Goal: Transaction & Acquisition: Purchase product/service

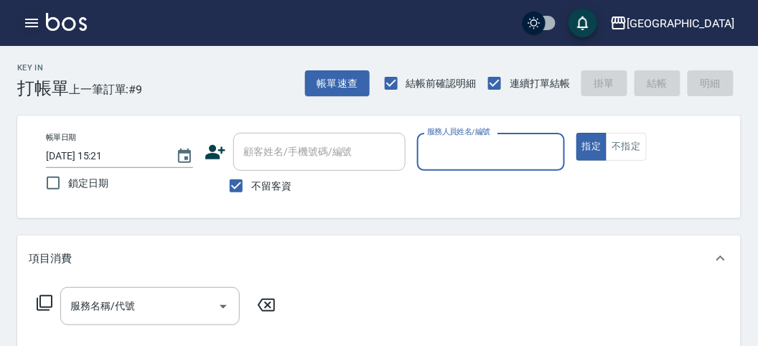
click at [34, 9] on button "button" at bounding box center [31, 23] width 29 height 29
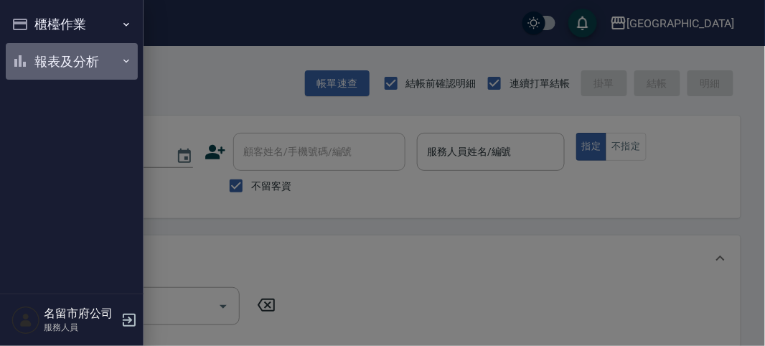
click at [49, 52] on button "報表及分析" at bounding box center [72, 61] width 132 height 37
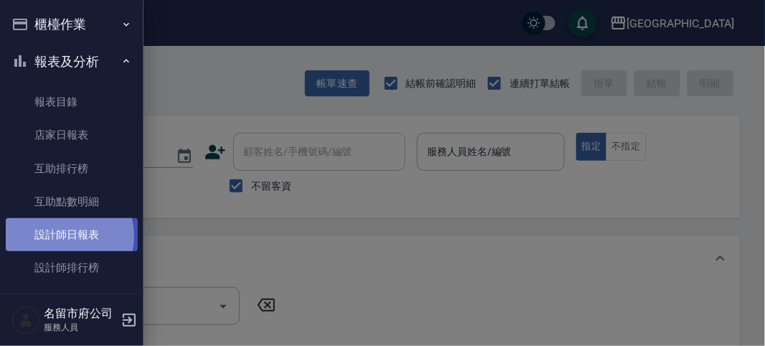
click at [65, 236] on link "設計師日報表" at bounding box center [72, 234] width 132 height 33
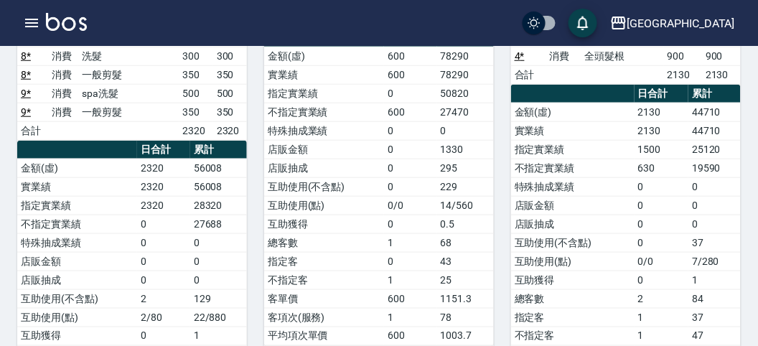
scroll to position [159, 0]
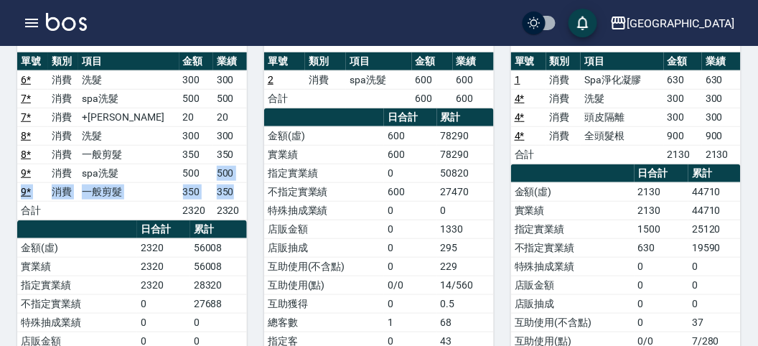
drag, startPoint x: 204, startPoint y: 160, endPoint x: 227, endPoint y: 177, distance: 28.1
click at [227, 177] on tbody "6 * 消費 洗髮 300 300 7 * 消費 spa洗髮 500 500 7 * 消費 +潤絲 20 20 8 * 消費 洗髮 300 300 8 * 消…" at bounding box center [132, 144] width 230 height 149
click at [227, 182] on td "350" at bounding box center [230, 191] width 34 height 19
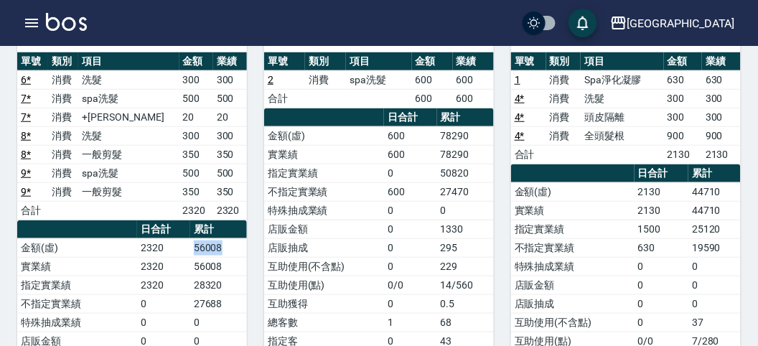
drag, startPoint x: 187, startPoint y: 232, endPoint x: 224, endPoint y: 232, distance: 36.6
click at [224, 238] on tr "金額(虛) 2320 56008" at bounding box center [132, 247] width 230 height 19
click at [227, 238] on td "56008" at bounding box center [218, 247] width 57 height 19
click at [32, 17] on icon "button" at bounding box center [31, 22] width 17 height 17
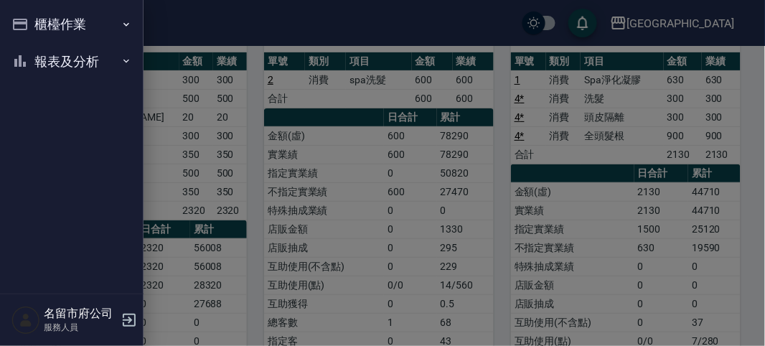
click at [32, 18] on button "櫃檯作業" at bounding box center [72, 24] width 132 height 37
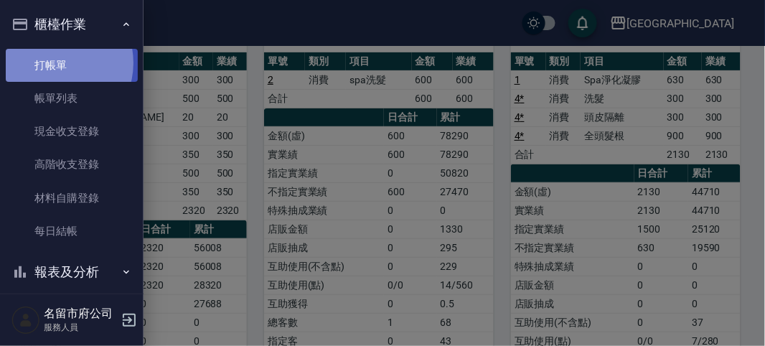
click at [55, 62] on link "打帳單" at bounding box center [72, 65] width 132 height 33
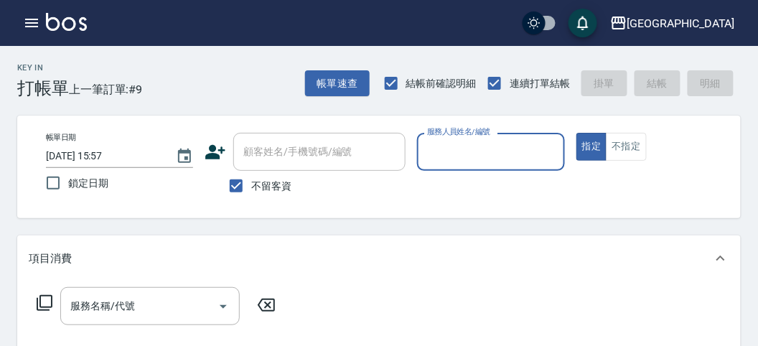
click at [165, 68] on div "Key In 打帳單 上一筆訂單:#9 帳單速查 結帳前確認明細 連續打單結帳 掛單 結帳 明細" at bounding box center [370, 72] width 740 height 52
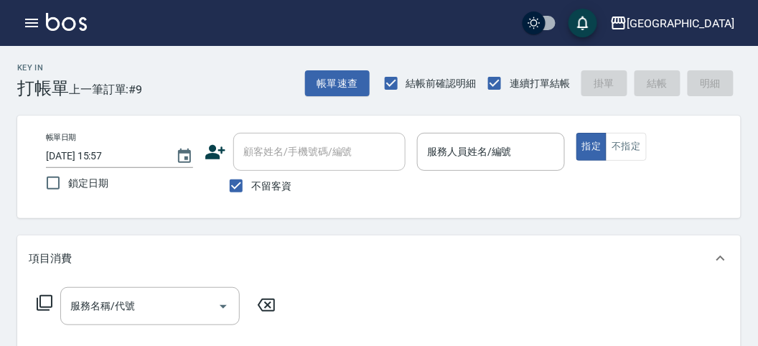
click at [183, 73] on div "Key In 打帳單 上一筆訂單:#9 帳單速查 結帳前確認明細 連續打單結帳 掛單 結帳 明細" at bounding box center [370, 72] width 740 height 52
click at [224, 78] on div "Key In 打帳單 上一筆訂單:#9 帳單速查 結帳前確認明細 連續打單結帳 掛單 結帳 明細" at bounding box center [370, 72] width 740 height 52
click at [33, 32] on button "button" at bounding box center [31, 23] width 29 height 29
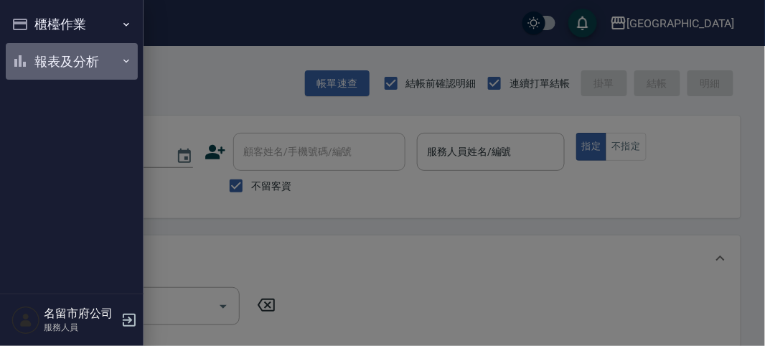
click at [52, 72] on button "報表及分析" at bounding box center [72, 61] width 132 height 37
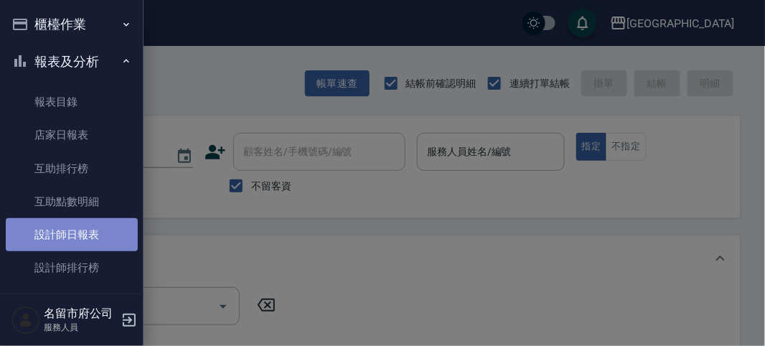
click at [74, 237] on link "設計師日報表" at bounding box center [72, 234] width 132 height 33
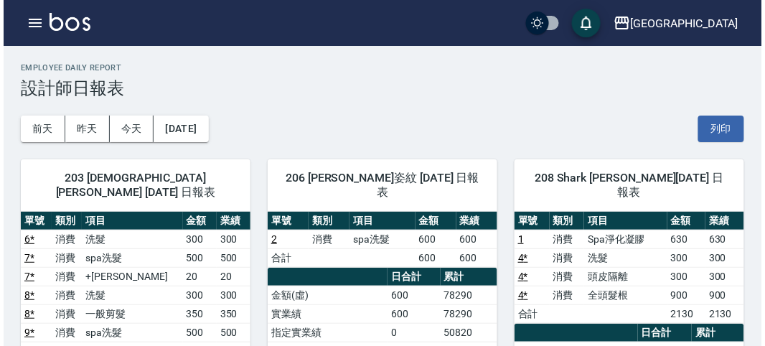
scroll to position [80, 0]
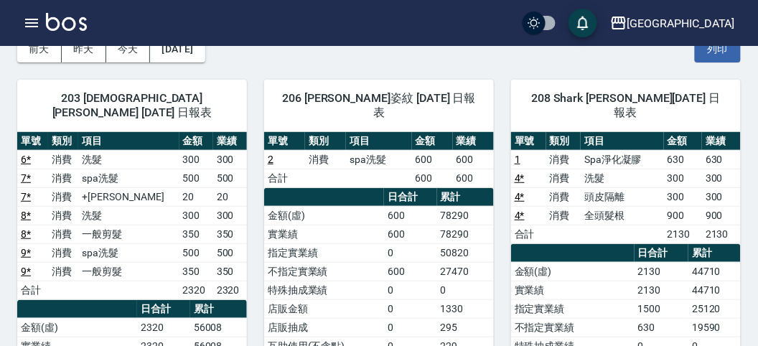
click at [213, 243] on td "500" at bounding box center [230, 252] width 34 height 19
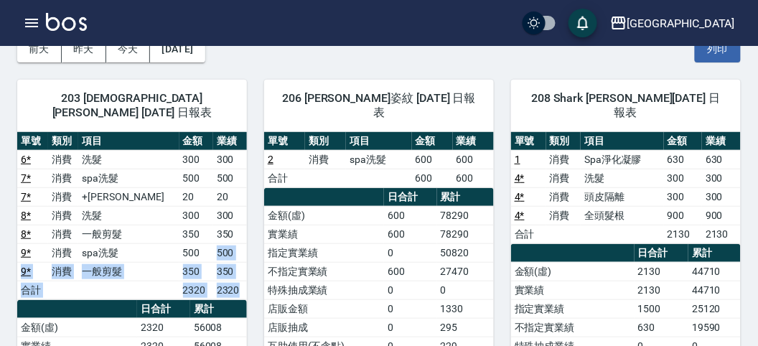
drag, startPoint x: 209, startPoint y: 235, endPoint x: 236, endPoint y: 253, distance: 32.6
click at [239, 265] on tbody "6 * 消費 洗髮 300 300 7 * 消費 spa洗髮 500 500 7 * 消費 +潤絲 20 20 8 * 消費 洗髮 300 300 8 * 消…" at bounding box center [132, 224] width 230 height 149
click at [236, 262] on td "350" at bounding box center [230, 271] width 34 height 19
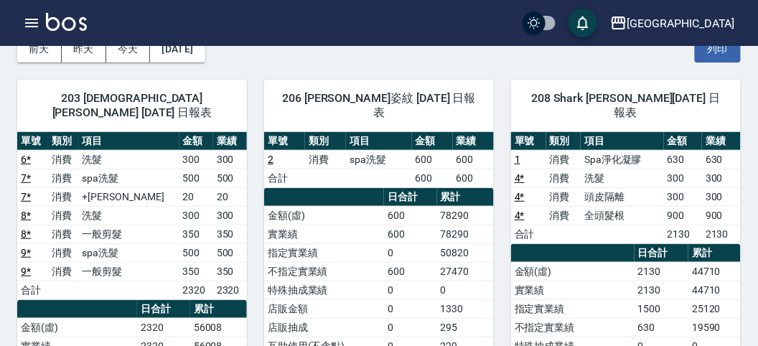
click at [36, 26] on icon "button" at bounding box center [31, 23] width 13 height 9
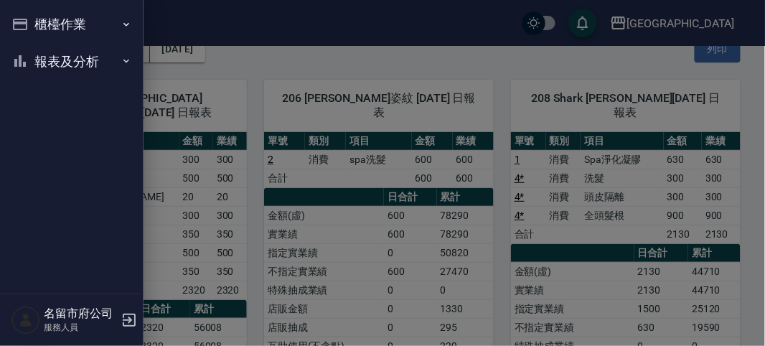
click at [36, 26] on button "櫃檯作業" at bounding box center [72, 24] width 132 height 37
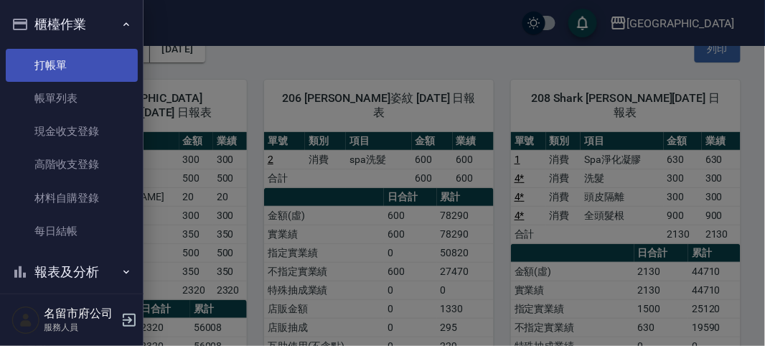
click at [81, 51] on link "打帳單" at bounding box center [72, 65] width 132 height 33
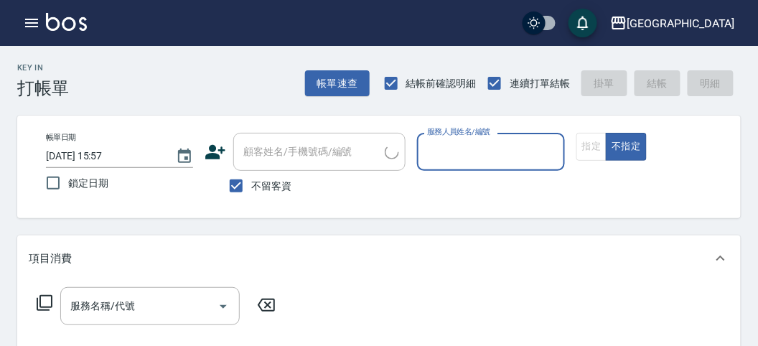
click at [245, 84] on div "Key In 打帳單 帳單速查 結帳前確認明細 連續打單結帳 掛單 結帳 明細" at bounding box center [370, 72] width 740 height 52
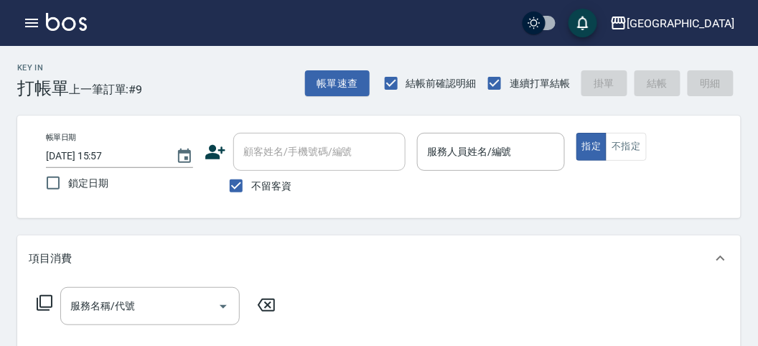
click at [268, 79] on div "Key In 打帳單 上一筆訂單:#9 帳單速查 結帳前確認明細 連續打單結帳 掛單 結帳 明細" at bounding box center [370, 72] width 740 height 52
click at [30, 21] on icon "button" at bounding box center [31, 22] width 17 height 17
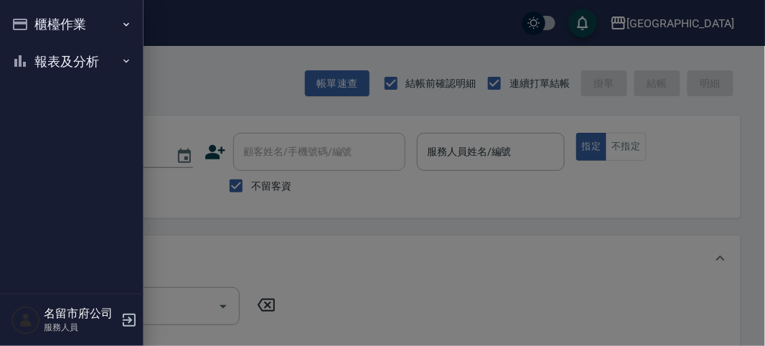
click at [31, 20] on div "櫃檯作業 打帳單 帳單列表 現金收支登錄 高階收支登錄 材料自購登錄 每日結帳 報表及分析 報表目錄 店家日報表 互助排行榜 互助點數明細 設計師日報表 設計…" at bounding box center [71, 173] width 143 height 346
click at [56, 36] on button "櫃檯作業" at bounding box center [72, 24] width 132 height 37
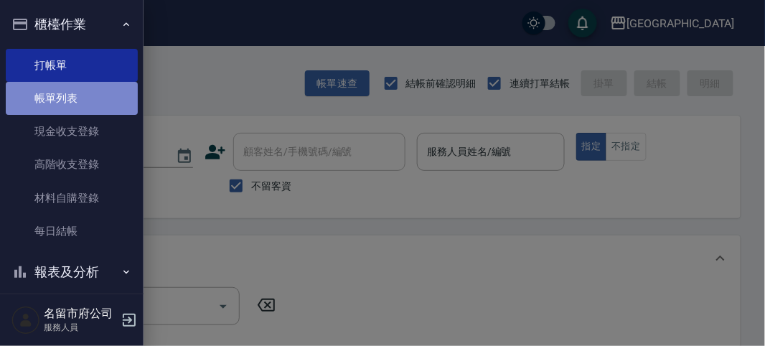
click at [78, 105] on link "帳單列表" at bounding box center [72, 98] width 132 height 33
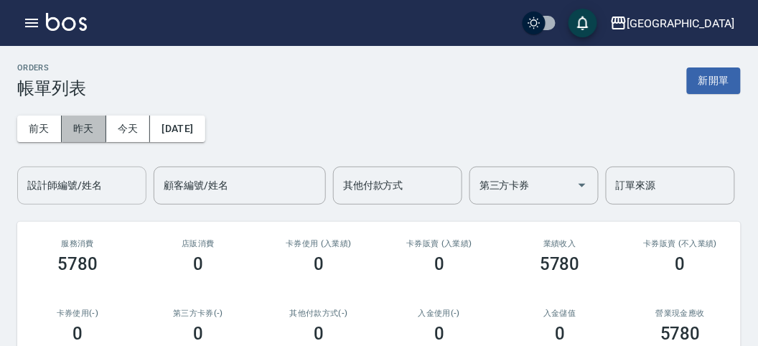
click at [95, 123] on button "昨天" at bounding box center [84, 129] width 44 height 27
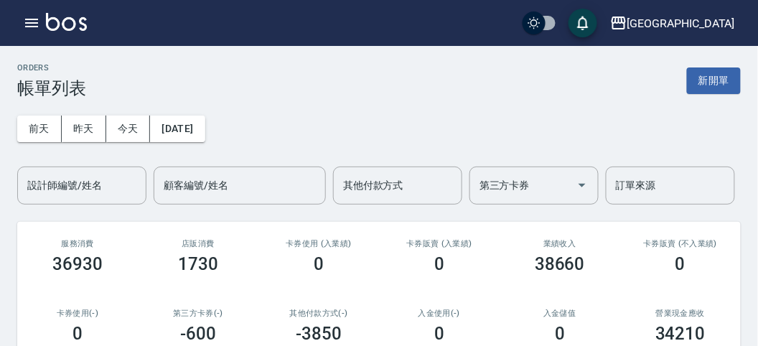
click at [181, 126] on button "[DATE]" at bounding box center [177, 129] width 55 height 27
drag, startPoint x: 222, startPoint y: 141, endPoint x: 216, endPoint y: 136, distance: 7.8
click at [204, 136] on button "[DATE]" at bounding box center [177, 129] width 55 height 27
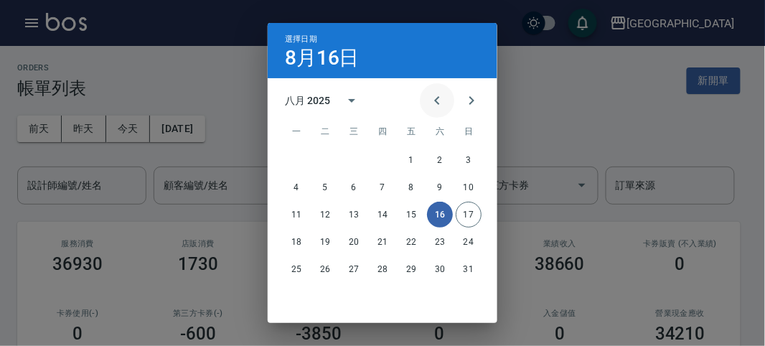
click at [435, 95] on icon "Previous month" at bounding box center [436, 100] width 17 height 17
click at [417, 215] on button "13" at bounding box center [411, 215] width 26 height 26
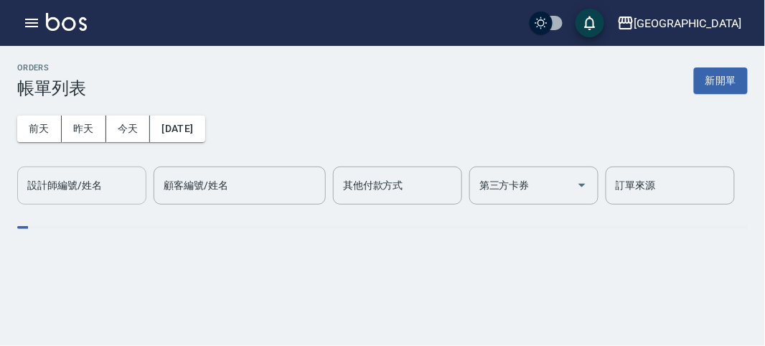
click at [119, 188] on input "設計師編號/姓名" at bounding box center [82, 185] width 116 height 25
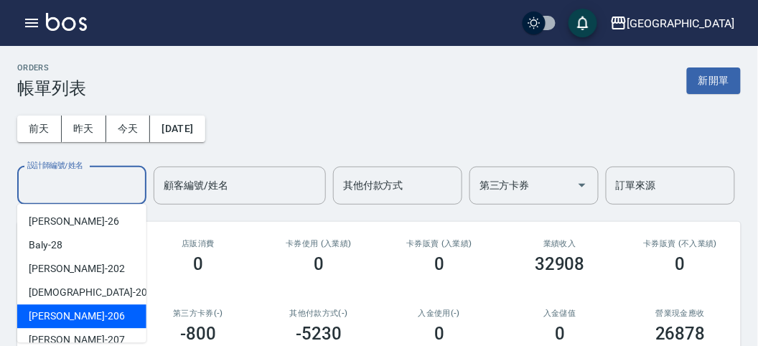
click at [95, 314] on div "[PERSON_NAME] -206" at bounding box center [81, 316] width 129 height 24
type input "[PERSON_NAME]-206"
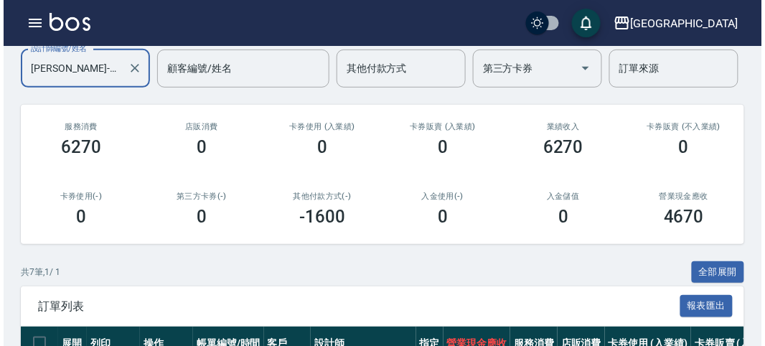
scroll to position [37, 0]
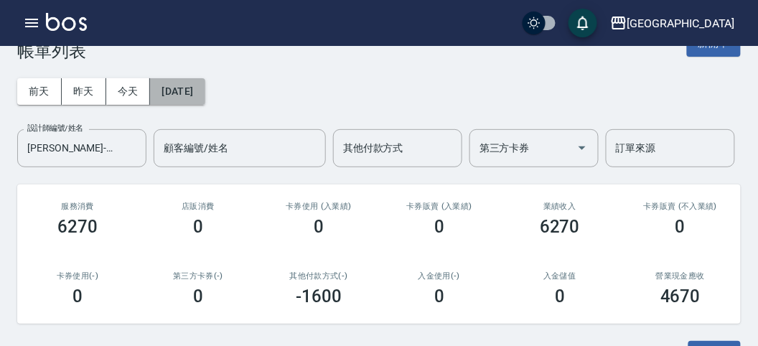
click at [190, 93] on button "[DATE]" at bounding box center [177, 91] width 55 height 27
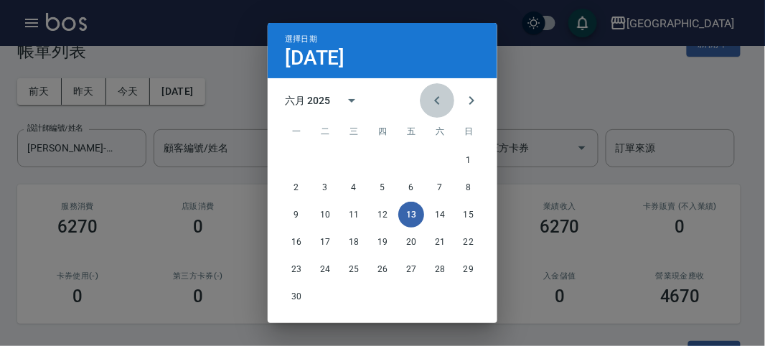
click at [446, 104] on button "Previous month" at bounding box center [437, 100] width 34 height 34
click at [438, 106] on icon "Previous month" at bounding box center [436, 100] width 17 height 17
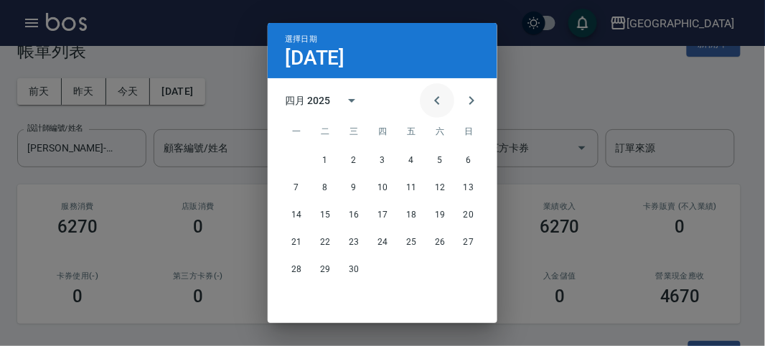
click at [435, 108] on icon "Previous month" at bounding box center [436, 100] width 17 height 17
click at [464, 244] on button "23" at bounding box center [469, 242] width 26 height 26
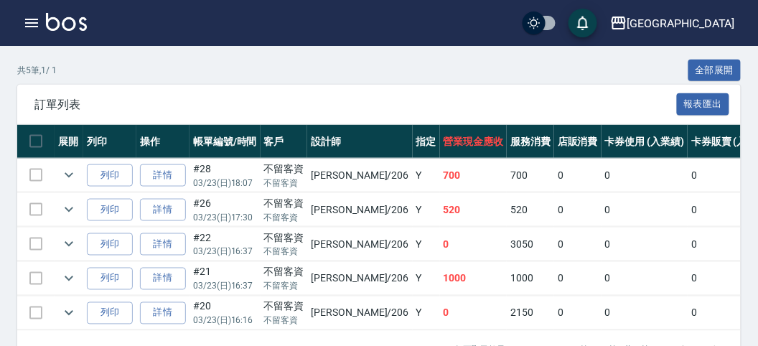
scroll to position [369, 0]
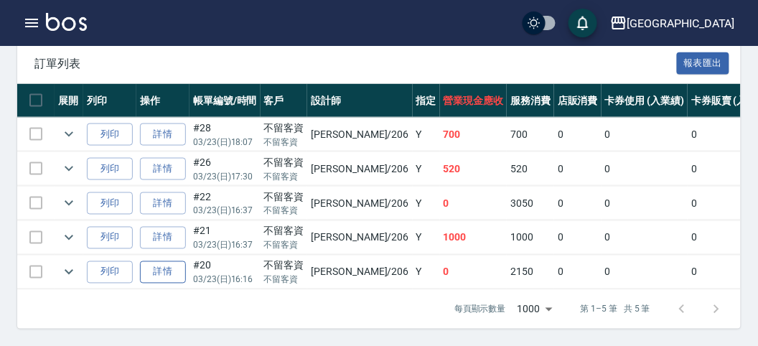
click at [161, 261] on link "詳情" at bounding box center [163, 272] width 46 height 22
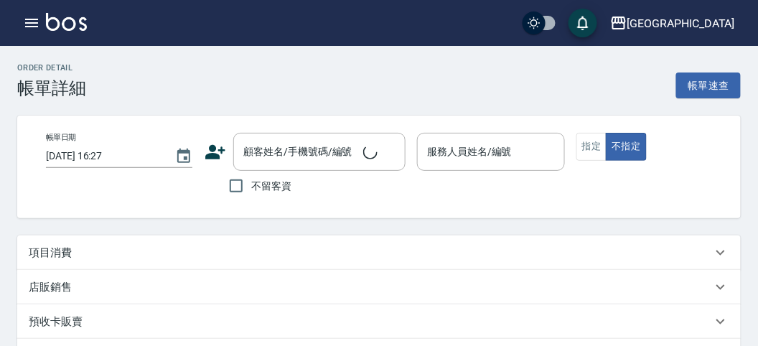
type input "[DATE] 16:16"
checkbox input "true"
type input "[PERSON_NAME]-206"
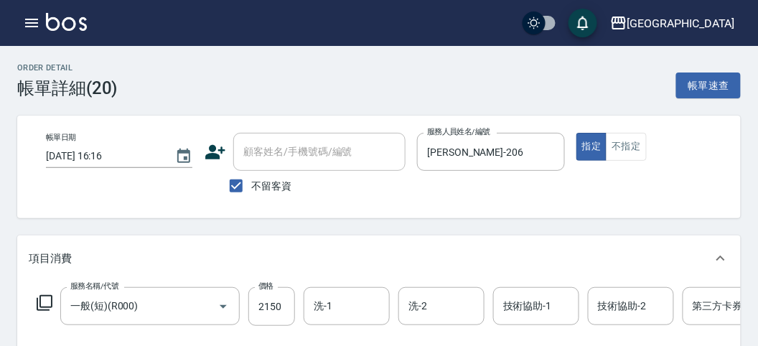
type input "一般(短)(R000)"
click at [28, 22] on icon "button" at bounding box center [31, 23] width 13 height 9
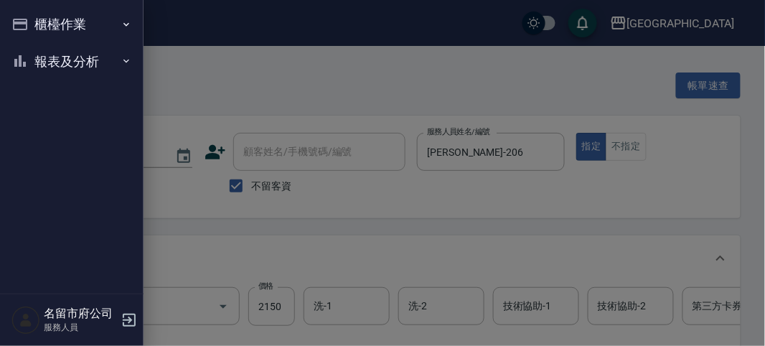
click at [29, 22] on button "櫃檯作業" at bounding box center [72, 24] width 132 height 37
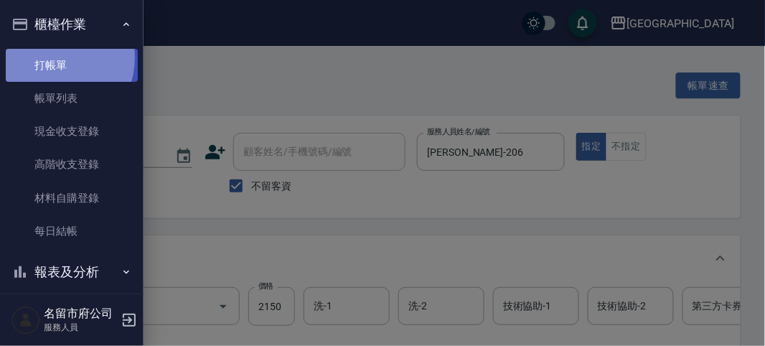
click at [49, 57] on link "打帳單" at bounding box center [72, 65] width 132 height 33
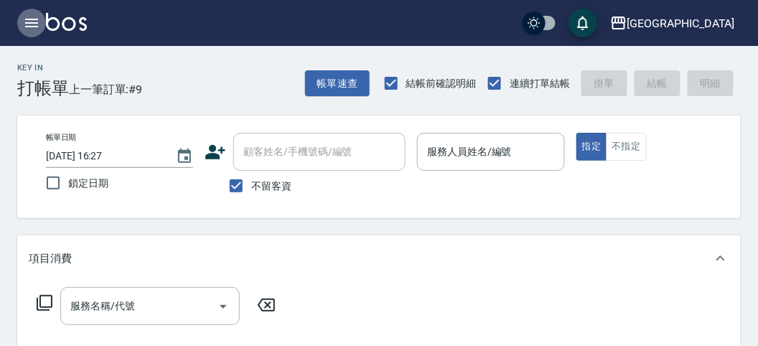
click at [22, 28] on button "button" at bounding box center [31, 23] width 29 height 29
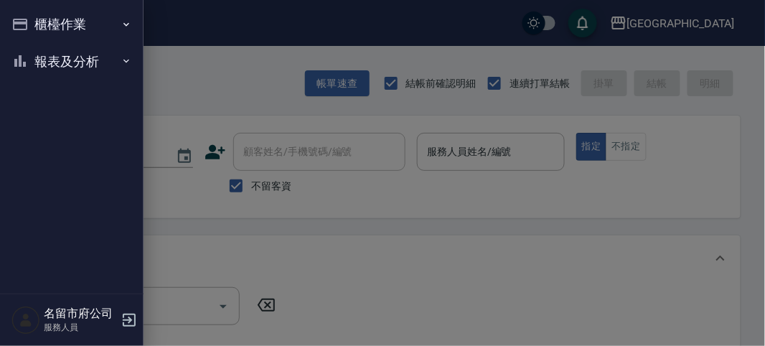
click at [22, 27] on button "櫃檯作業" at bounding box center [72, 24] width 132 height 37
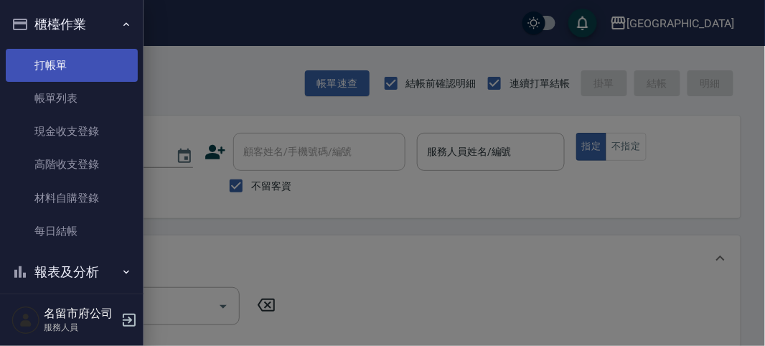
drag, startPoint x: 56, startPoint y: 92, endPoint x: 75, endPoint y: 60, distance: 37.6
click at [57, 93] on link "帳單列表" at bounding box center [72, 98] width 132 height 33
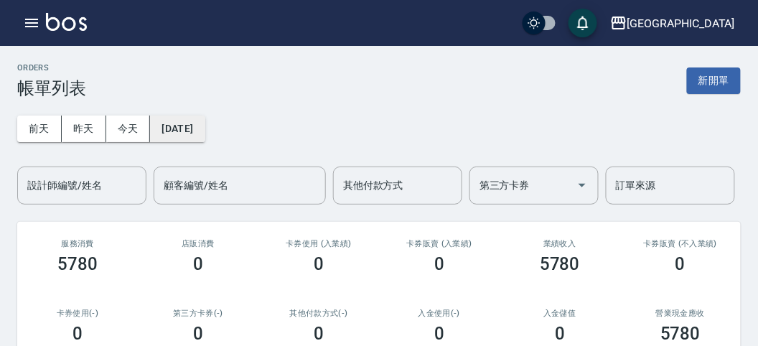
click at [194, 121] on button "[DATE]" at bounding box center [177, 129] width 55 height 27
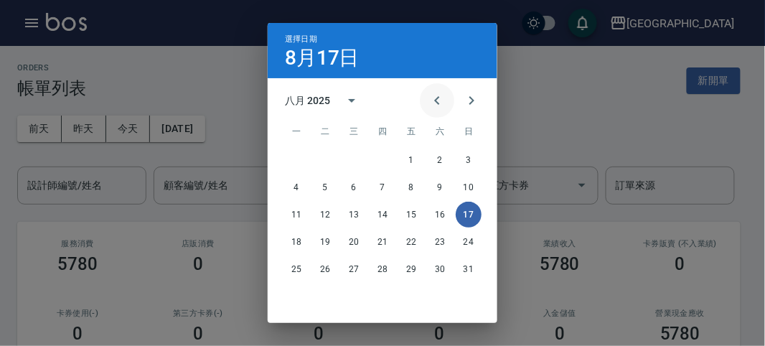
click at [443, 100] on button "Previous month" at bounding box center [437, 100] width 34 height 34
click at [442, 100] on button "Previous month" at bounding box center [437, 100] width 34 height 34
click at [442, 101] on icon "Previous month" at bounding box center [436, 100] width 17 height 17
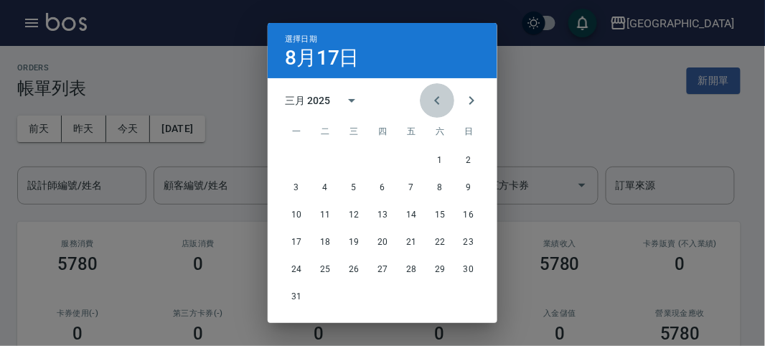
click at [442, 101] on icon "Previous month" at bounding box center [436, 100] width 17 height 17
click at [443, 101] on button "Previous month" at bounding box center [437, 100] width 34 height 34
click at [436, 219] on button "18" at bounding box center [440, 215] width 26 height 26
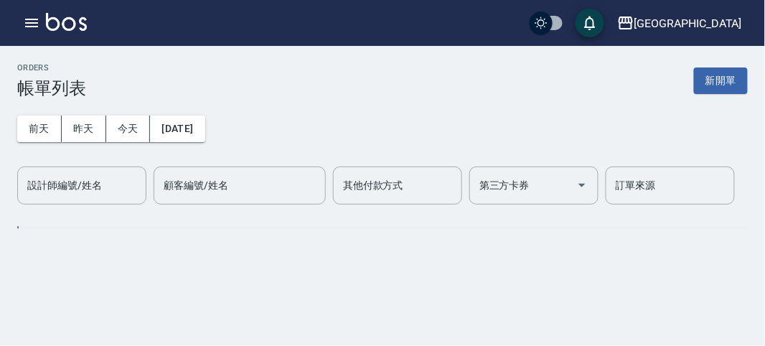
click at [75, 184] on div "設計師編號/姓名 設計師編號/姓名" at bounding box center [81, 185] width 129 height 38
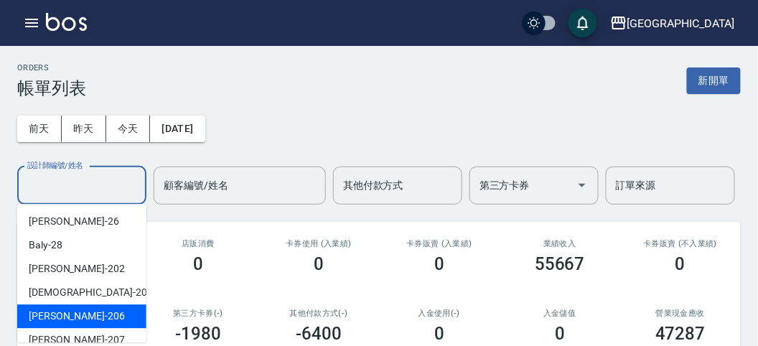
click at [99, 328] on ul "[PERSON_NAME] -26 Baly -28 [PERSON_NAME] -202 聖德 -203 [PERSON_NAME] -206 [PERSO…" at bounding box center [81, 273] width 129 height 138
click at [105, 314] on div "[PERSON_NAME] -206" at bounding box center [81, 316] width 129 height 24
type input "[PERSON_NAME]-206"
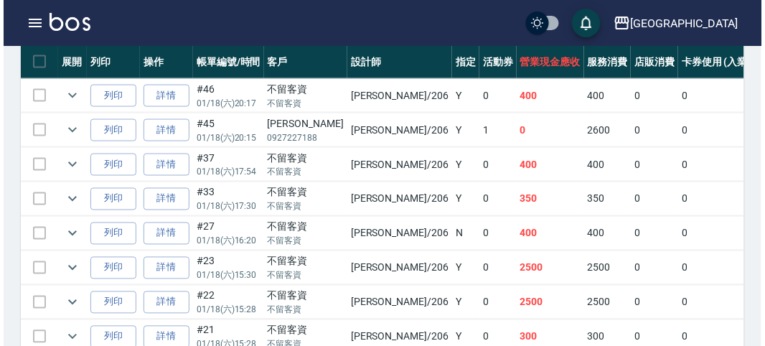
scroll to position [319, 0]
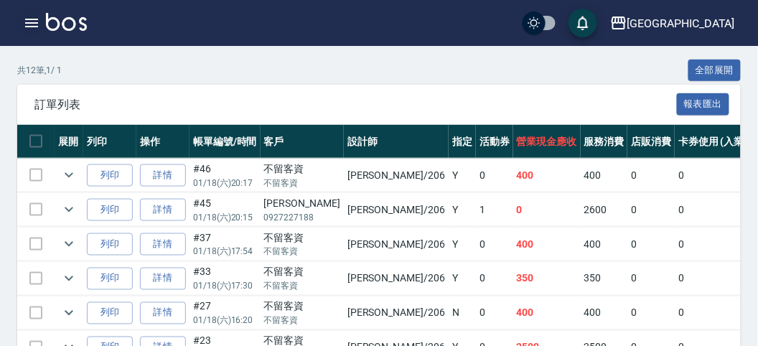
click at [25, 22] on icon "button" at bounding box center [31, 23] width 13 height 9
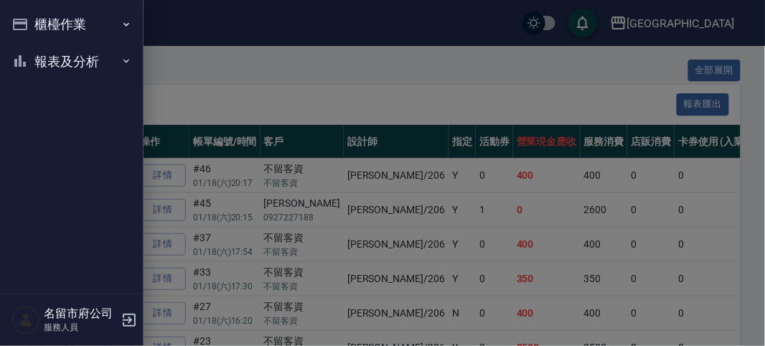
click at [25, 22] on button "櫃檯作業" at bounding box center [72, 24] width 132 height 37
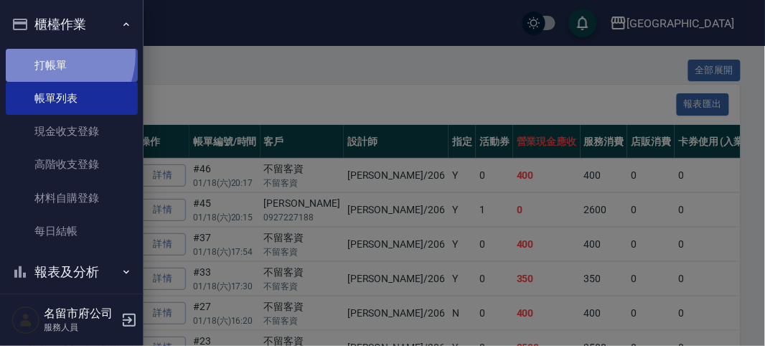
click at [46, 54] on link "打帳單" at bounding box center [72, 65] width 132 height 33
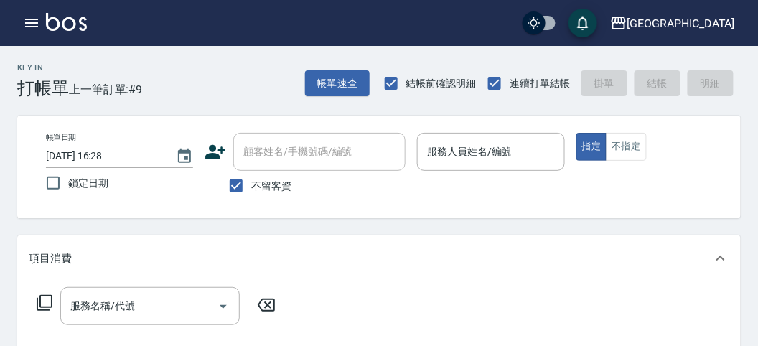
drag, startPoint x: 357, startPoint y: 188, endPoint x: 350, endPoint y: 198, distance: 12.3
click at [358, 191] on div "不留客資" at bounding box center [304, 186] width 201 height 30
click at [39, 26] on icon "button" at bounding box center [31, 22] width 17 height 17
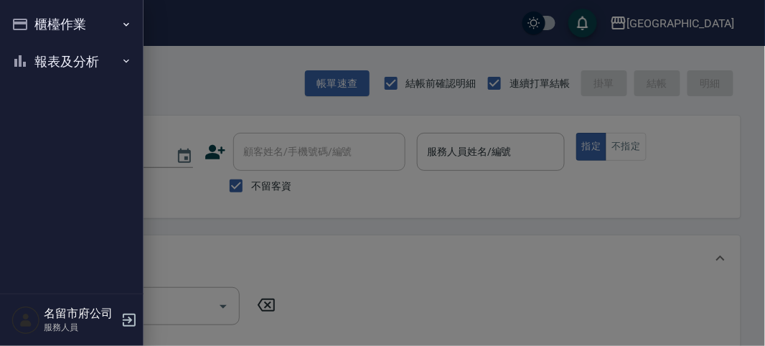
drag, startPoint x: 39, startPoint y: 26, endPoint x: 60, endPoint y: 61, distance: 40.8
click at [60, 61] on button "報表及分析" at bounding box center [72, 61] width 132 height 37
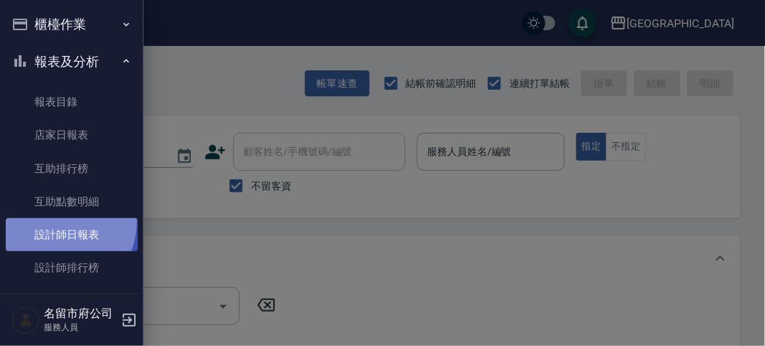
click at [41, 219] on link "設計師日報表" at bounding box center [72, 234] width 132 height 33
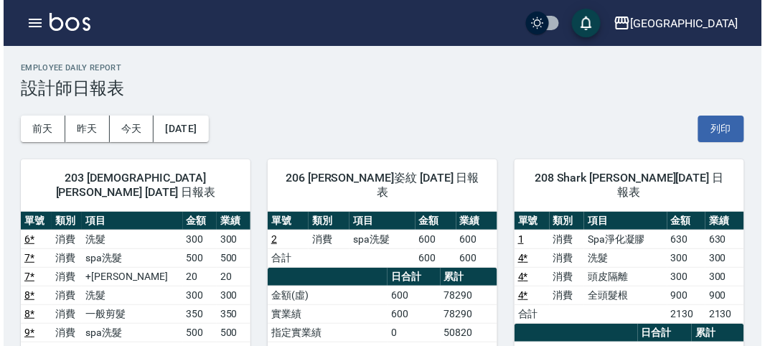
scroll to position [159, 0]
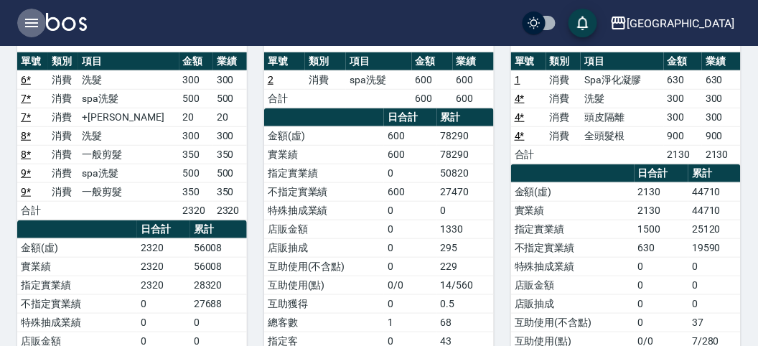
click at [32, 23] on icon "button" at bounding box center [31, 23] width 13 height 9
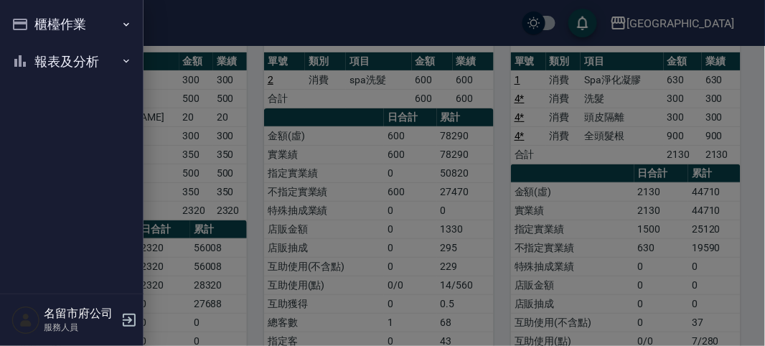
click at [64, 59] on button "報表及分析" at bounding box center [72, 61] width 132 height 37
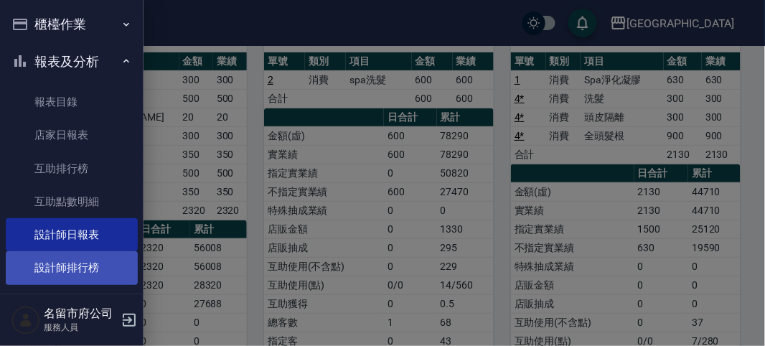
click at [62, 264] on link "設計師排行榜" at bounding box center [72, 267] width 132 height 33
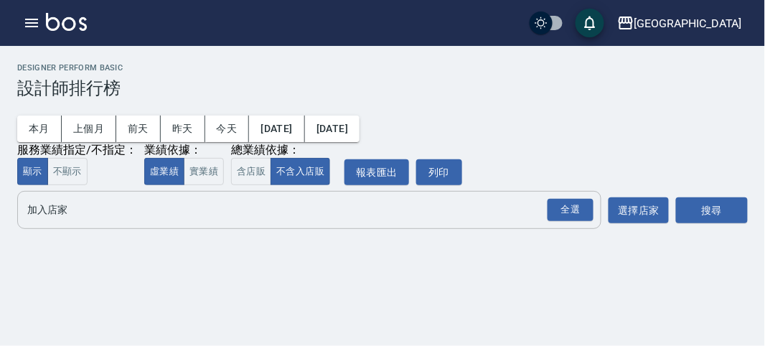
drag, startPoint x: 556, startPoint y: 207, endPoint x: 597, endPoint y: 207, distance: 40.9
click at [565, 207] on div "全選" at bounding box center [570, 210] width 46 height 22
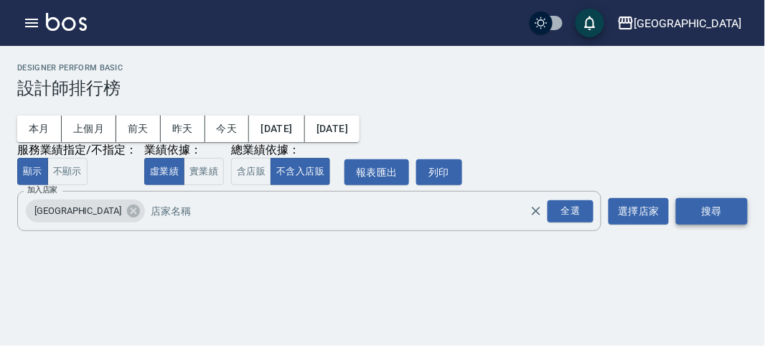
click at [699, 216] on button "搜尋" at bounding box center [712, 211] width 72 height 27
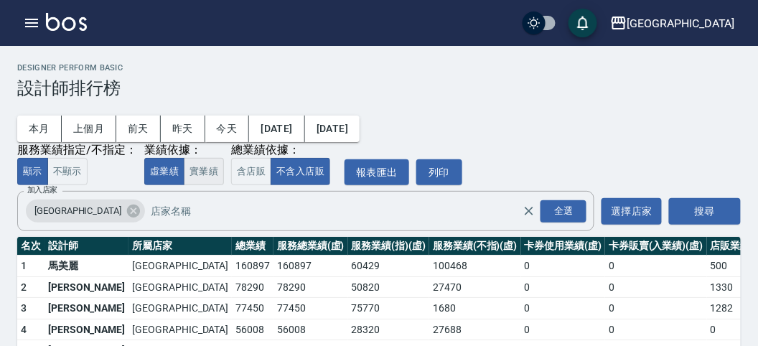
click at [210, 169] on button "實業績" at bounding box center [204, 172] width 40 height 28
click at [246, 176] on button "含店販" at bounding box center [251, 172] width 40 height 28
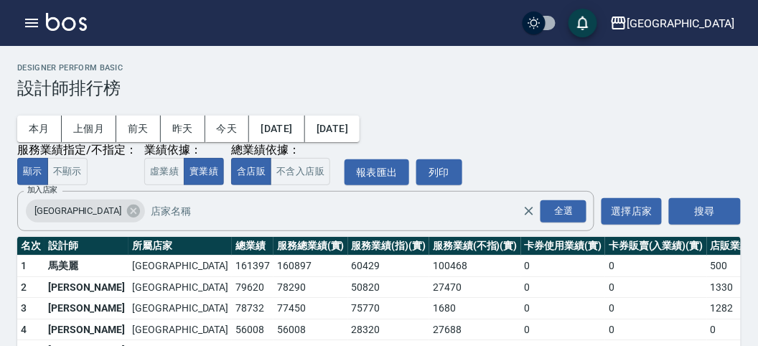
scroll to position [80, 0]
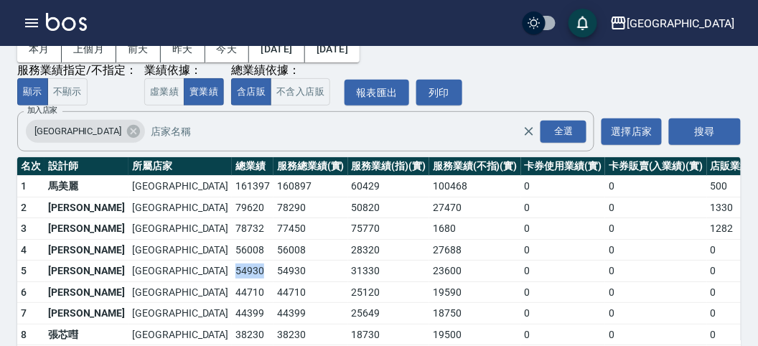
drag, startPoint x: 133, startPoint y: 269, endPoint x: 167, endPoint y: 269, distance: 34.4
click at [232, 269] on td "54930" at bounding box center [253, 271] width 42 height 22
click at [273, 269] on td "54930" at bounding box center [310, 271] width 75 height 22
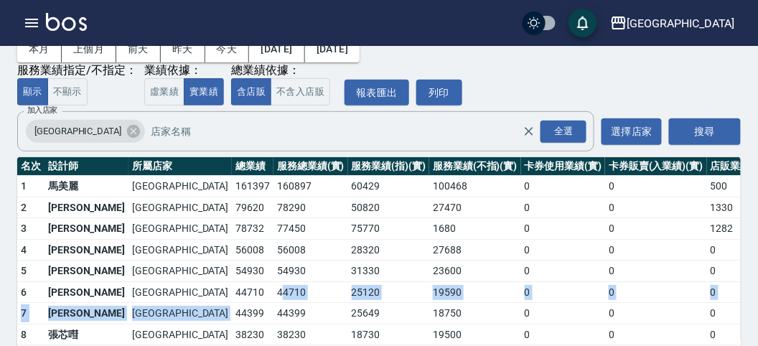
drag, startPoint x: 131, startPoint y: 303, endPoint x: 175, endPoint y: 300, distance: 43.9
click at [175, 300] on tbody "1 [GEOGRAPHIC_DATA] 161397 160897 60429 100468 0 0 500 61 / 1248 2 [PERSON_NAME…" at bounding box center [443, 270] width 852 height 188
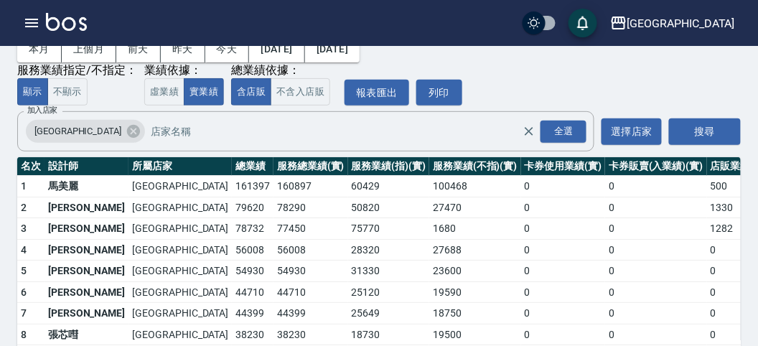
click at [232, 303] on td "44399" at bounding box center [253, 314] width 42 height 22
drag, startPoint x: 130, startPoint y: 245, endPoint x: 166, endPoint y: 245, distance: 35.9
click at [232, 245] on td "56008" at bounding box center [253, 250] width 42 height 22
drag, startPoint x: 131, startPoint y: 222, endPoint x: 165, endPoint y: 223, distance: 33.7
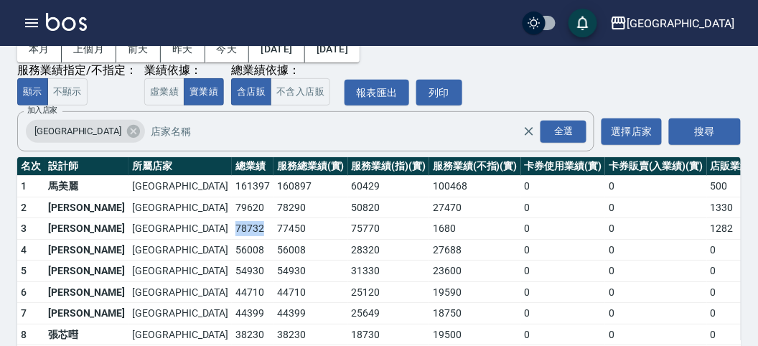
click at [232, 223] on td "78732" at bounding box center [253, 229] width 42 height 22
click at [348, 208] on td "50820" at bounding box center [389, 208] width 82 height 22
click at [280, 94] on button "不含入店販" at bounding box center [300, 92] width 60 height 28
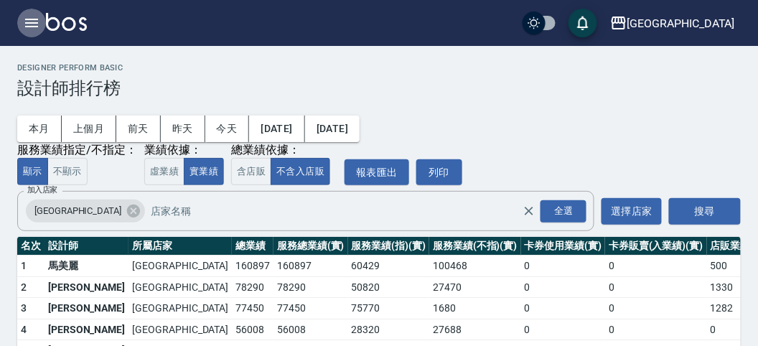
click at [34, 23] on icon "button" at bounding box center [31, 23] width 13 height 9
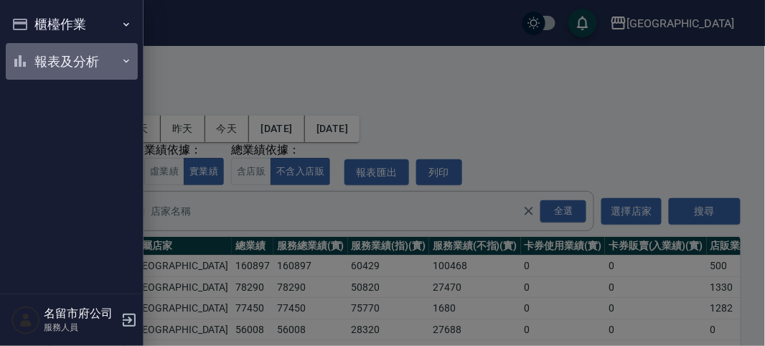
click at [49, 77] on button "報表及分析" at bounding box center [72, 61] width 132 height 37
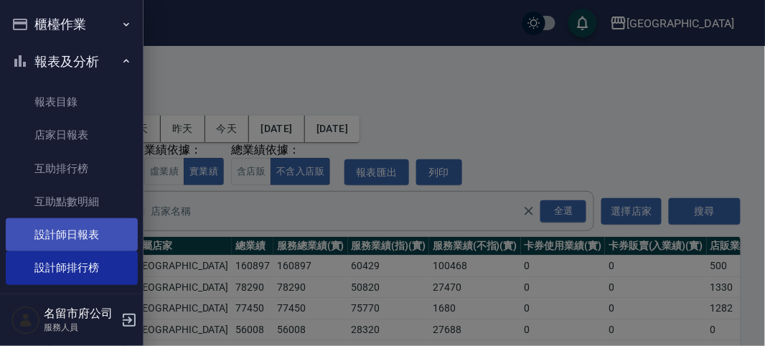
click at [102, 222] on link "設計師日報表" at bounding box center [72, 234] width 132 height 33
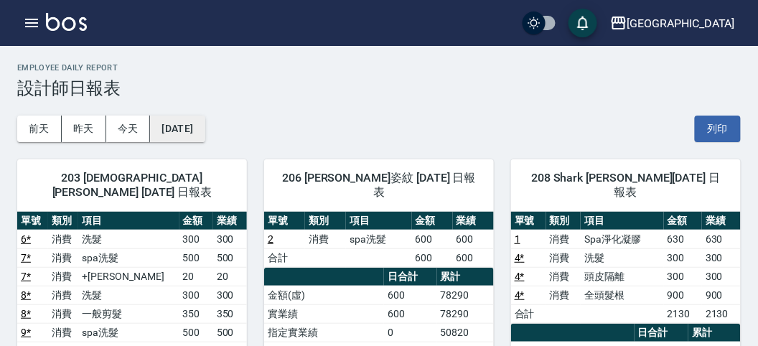
click at [204, 135] on button "[DATE]" at bounding box center [177, 129] width 55 height 27
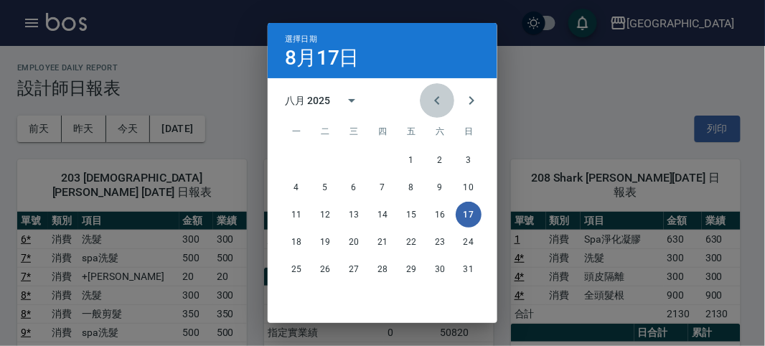
click at [434, 109] on button "Previous month" at bounding box center [437, 100] width 34 height 34
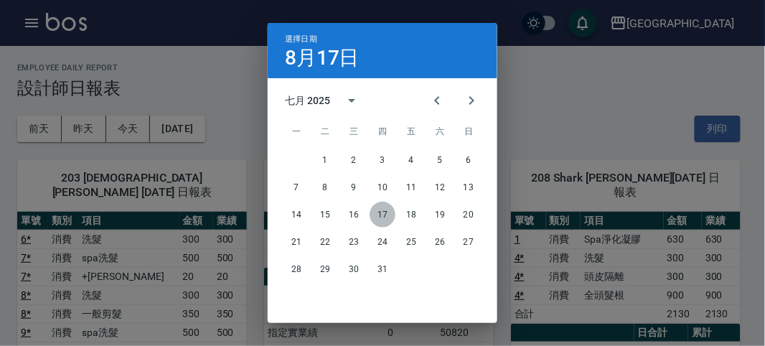
click at [380, 214] on button "17" at bounding box center [382, 215] width 26 height 26
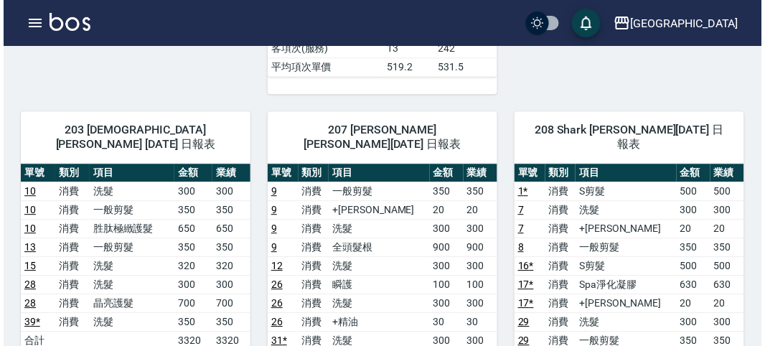
scroll to position [797, 0]
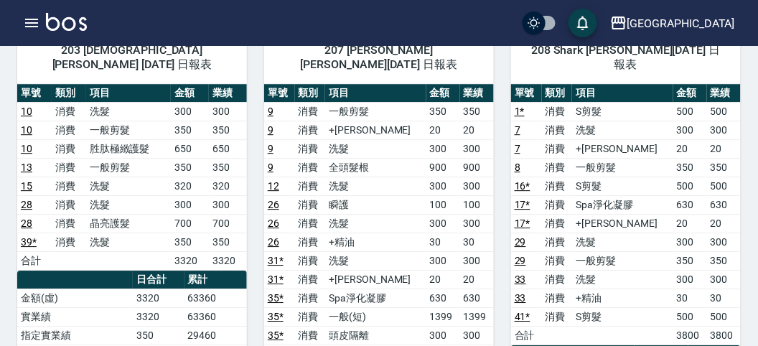
click at [428, 270] on td "20" at bounding box center [443, 279] width 34 height 19
drag, startPoint x: 185, startPoint y: 268, endPoint x: 240, endPoint y: 258, distance: 56.0
click at [240, 270] on th "累計" at bounding box center [215, 279] width 62 height 19
click at [37, 13] on button "button" at bounding box center [31, 23] width 29 height 29
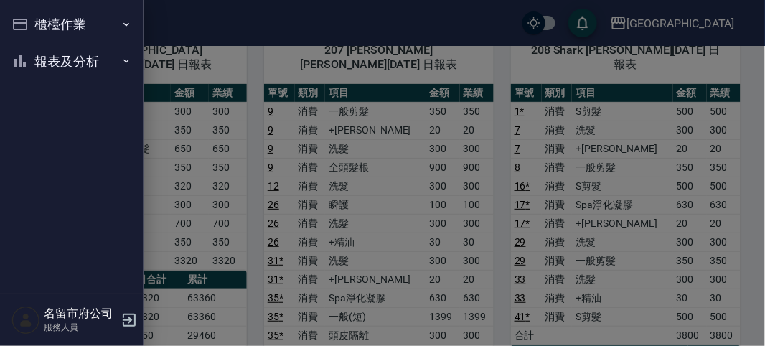
click at [37, 15] on button "櫃檯作業" at bounding box center [72, 24] width 132 height 37
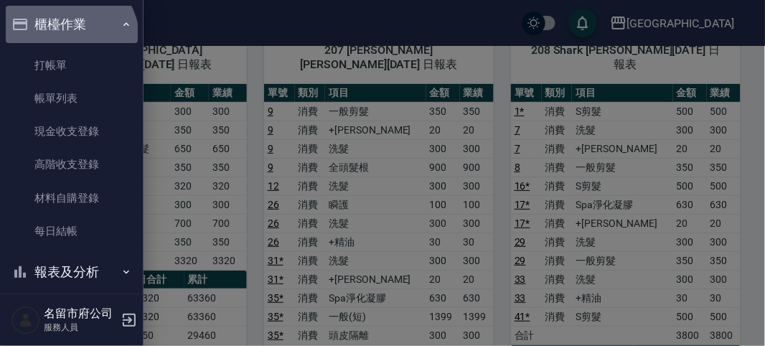
click at [63, 41] on button "櫃檯作業" at bounding box center [72, 24] width 132 height 37
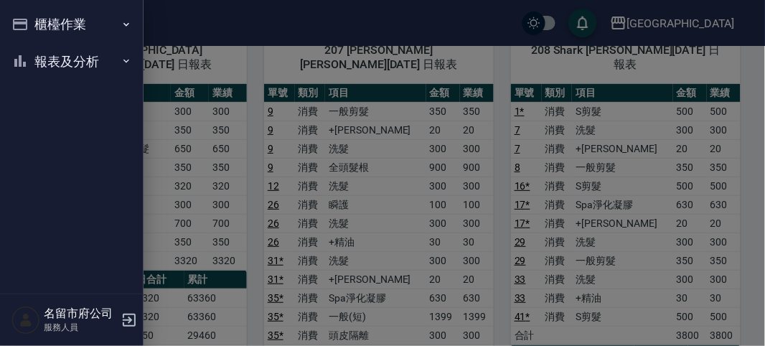
drag, startPoint x: 93, startPoint y: 26, endPoint x: 94, endPoint y: 45, distance: 19.4
click at [94, 23] on button "櫃檯作業" at bounding box center [72, 24] width 132 height 37
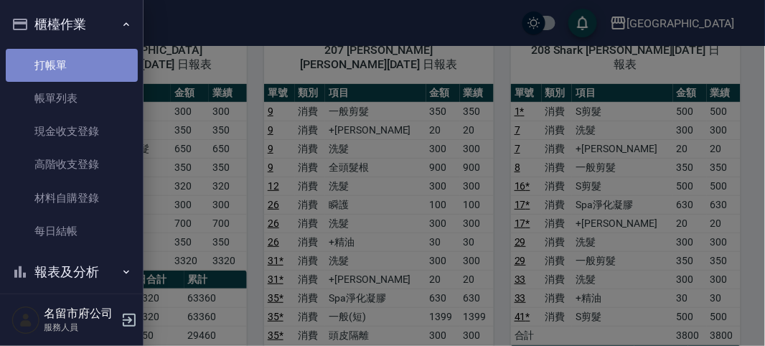
click at [94, 65] on link "打帳單" at bounding box center [72, 65] width 132 height 33
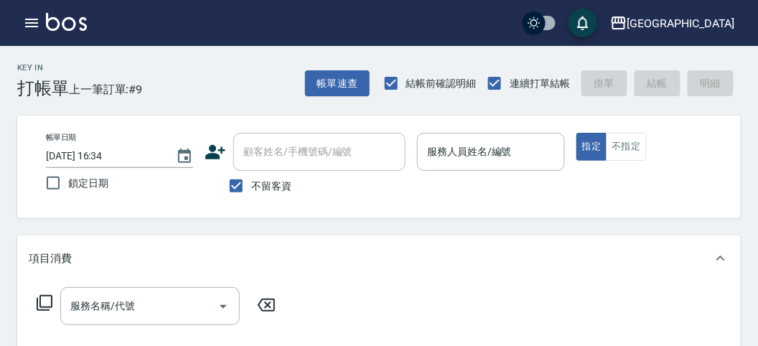
click at [235, 75] on div "Key In 打帳單 上一筆訂單:#9 帳單速查 結帳前確認明細 連續打單結帳 掛單 結帳 明細" at bounding box center [370, 72] width 740 height 52
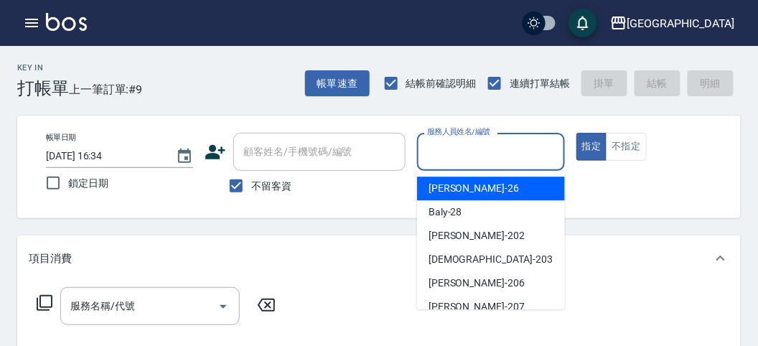
click at [533, 152] on input "服務人員姓名/編號" at bounding box center [490, 151] width 134 height 25
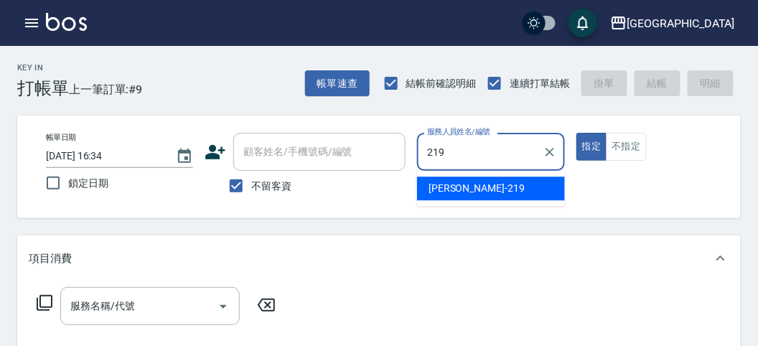
type input "[PERSON_NAME]-219"
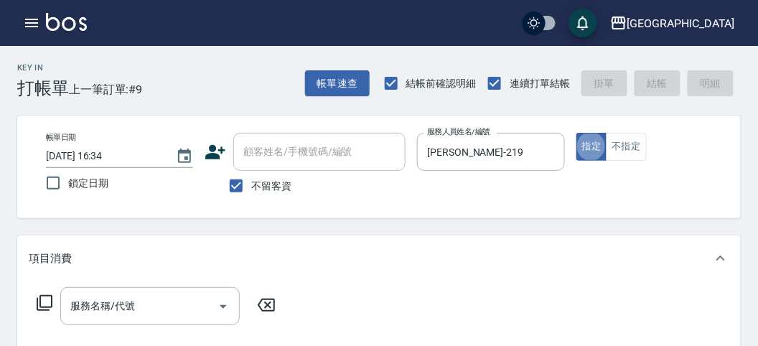
type button "true"
click at [44, 306] on icon at bounding box center [45, 303] width 16 height 16
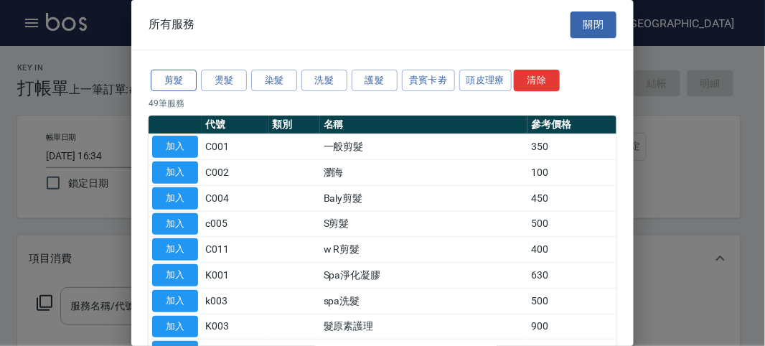
click at [182, 81] on button "剪髮" at bounding box center [174, 81] width 46 height 22
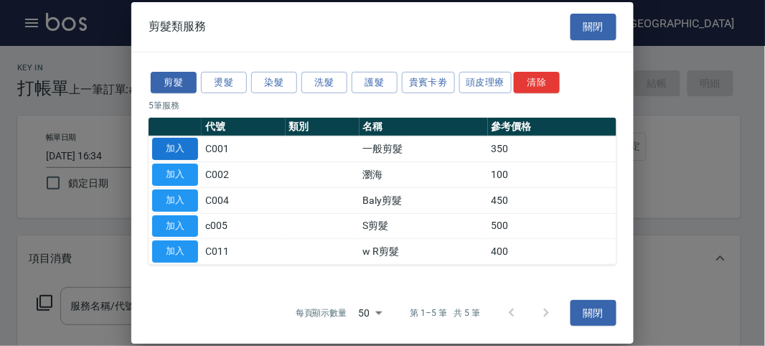
click at [177, 151] on button "加入" at bounding box center [175, 149] width 46 height 22
type input "一般剪髮(C001)"
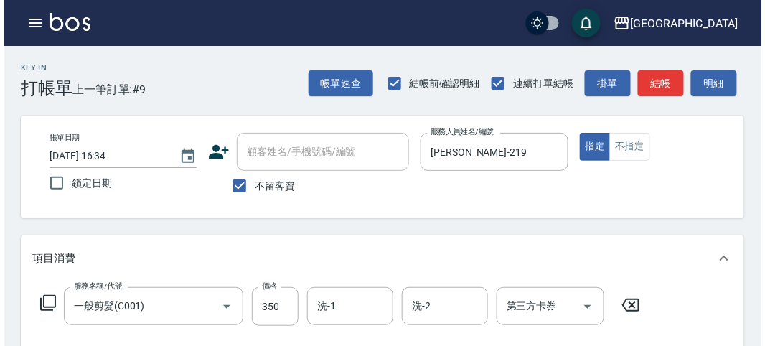
scroll to position [159, 0]
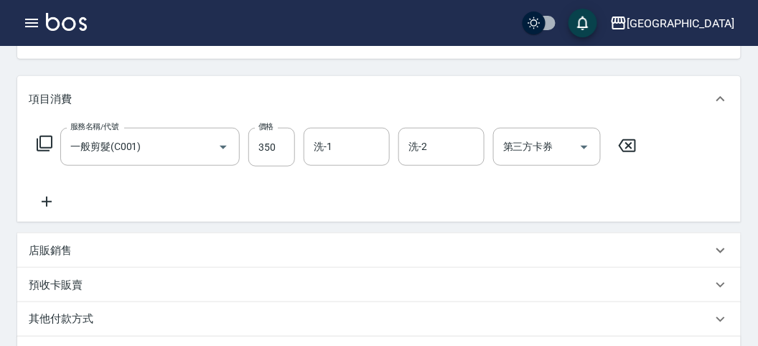
click at [44, 141] on icon at bounding box center [44, 143] width 17 height 17
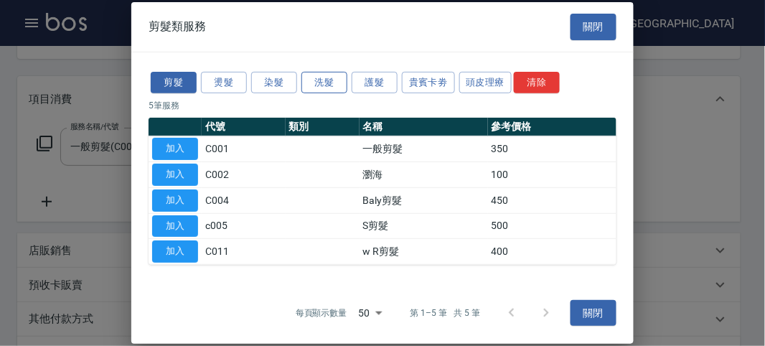
click at [318, 77] on button "洗髮" at bounding box center [324, 82] width 46 height 22
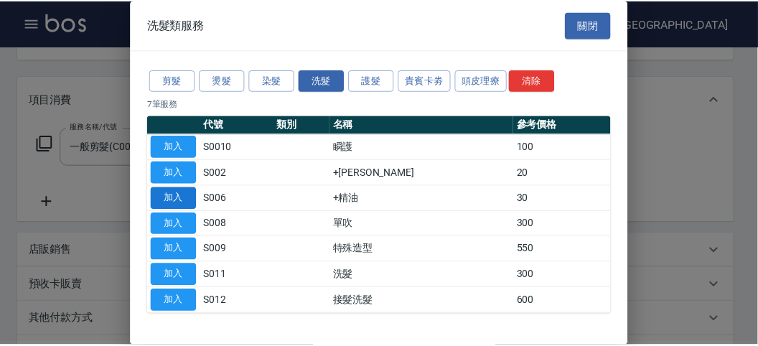
scroll to position [44, 0]
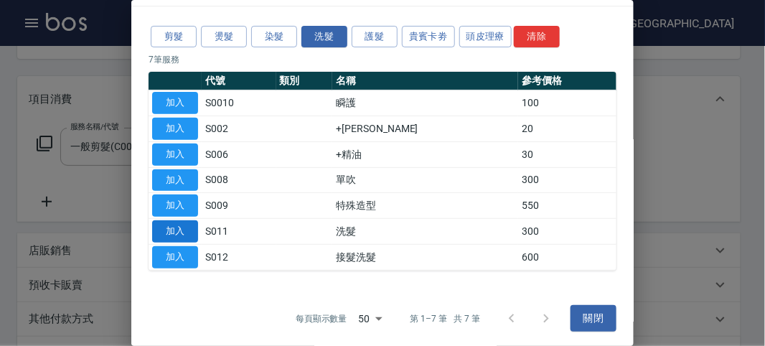
click at [166, 229] on button "加入" at bounding box center [175, 231] width 46 height 22
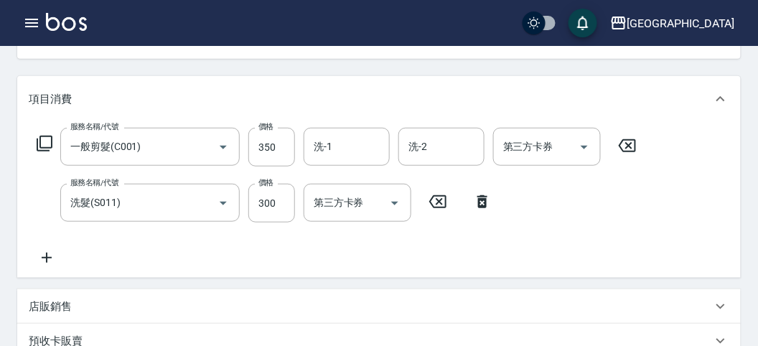
scroll to position [476, 0]
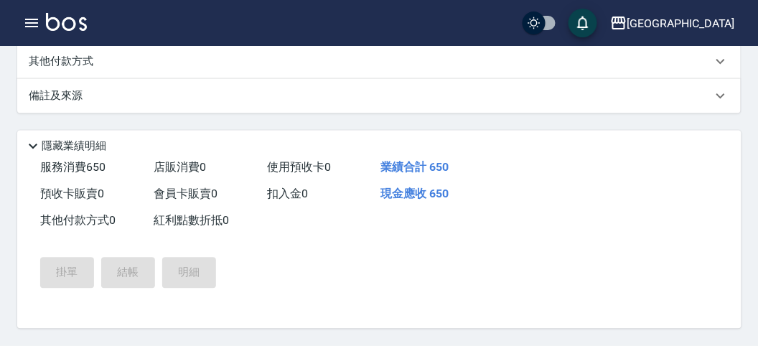
type input "[DATE] 16:46"
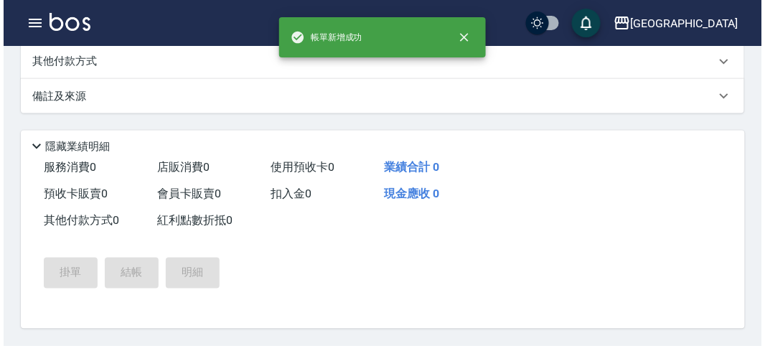
scroll to position [0, 0]
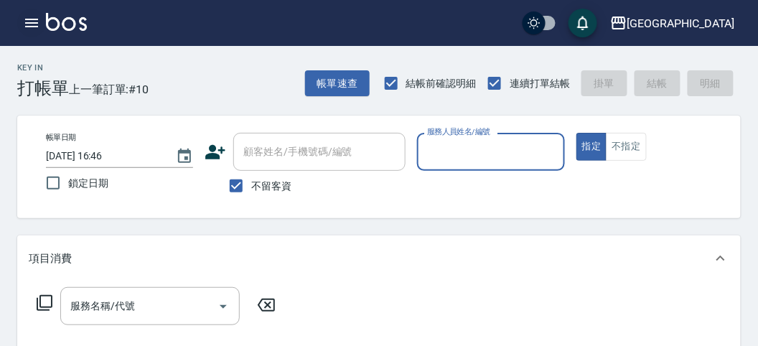
click at [29, 29] on icon "button" at bounding box center [31, 22] width 17 height 17
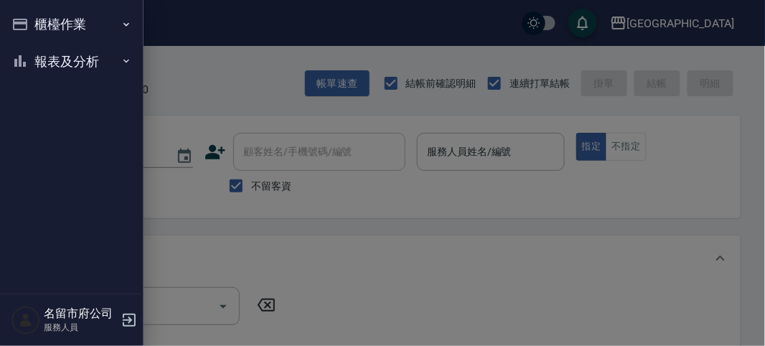
drag, startPoint x: 44, startPoint y: 37, endPoint x: 51, endPoint y: 72, distance: 35.7
click at [47, 42] on button "櫃檯作業" at bounding box center [72, 24] width 132 height 37
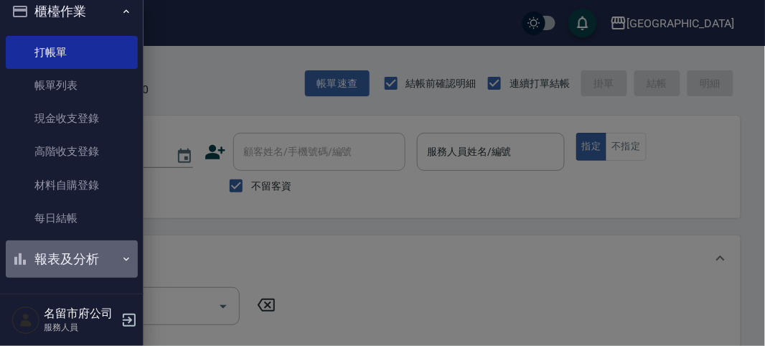
click at [97, 246] on button "報表及分析" at bounding box center [72, 258] width 132 height 37
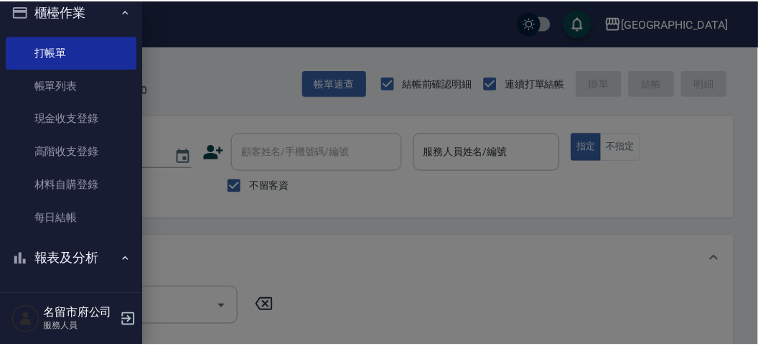
scroll to position [253, 0]
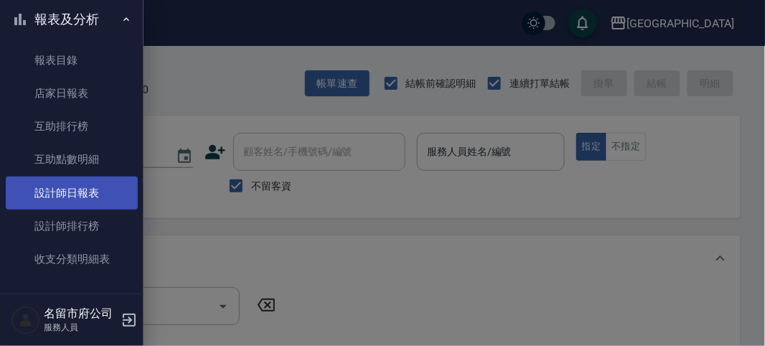
click at [90, 184] on link "設計師日報表" at bounding box center [72, 192] width 132 height 33
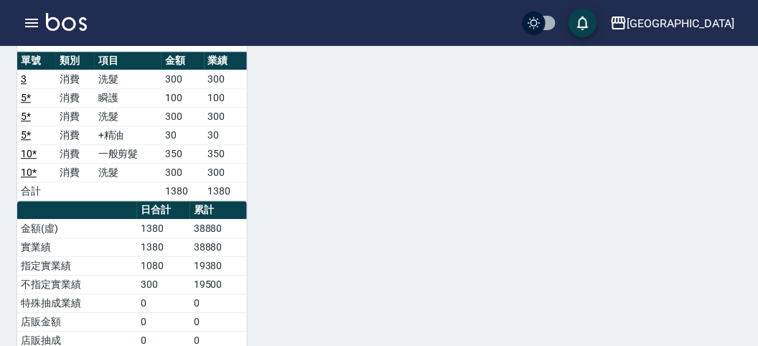
scroll to position [906, 0]
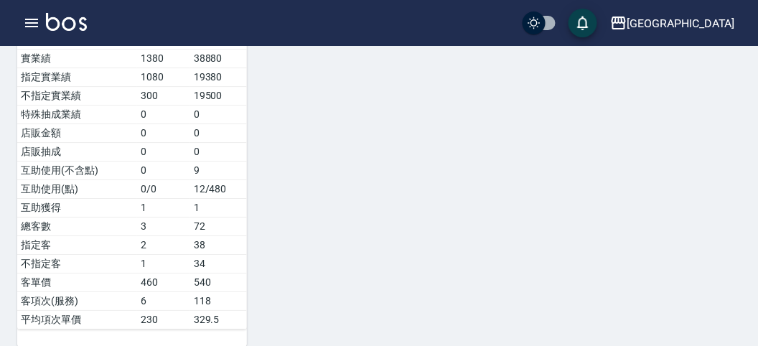
click at [67, 29] on img at bounding box center [66, 22] width 41 height 18
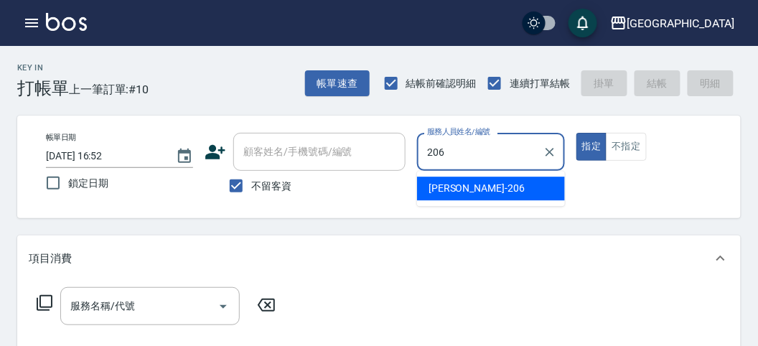
type input "[PERSON_NAME]-206"
type button "true"
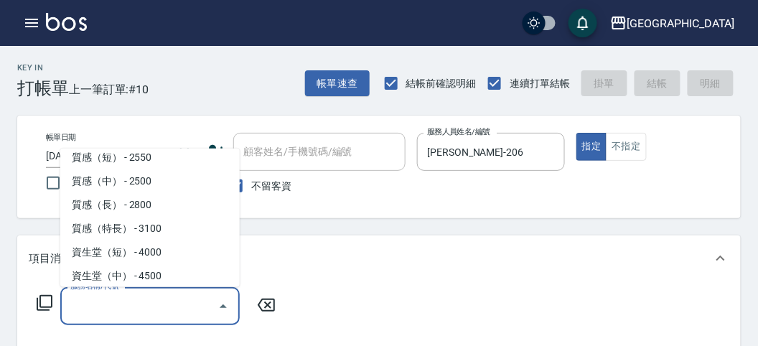
scroll to position [435, 0]
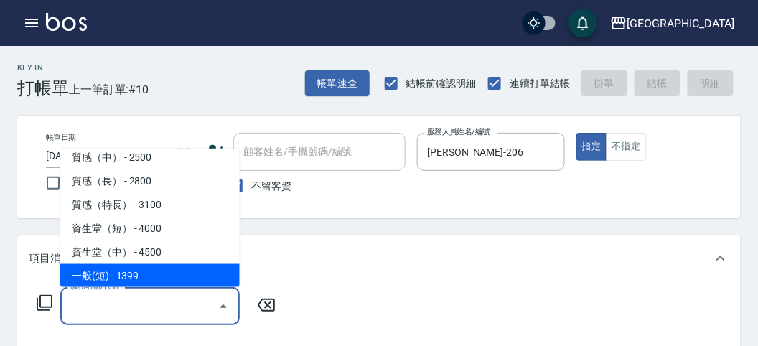
type input "一般(短)(R000)"
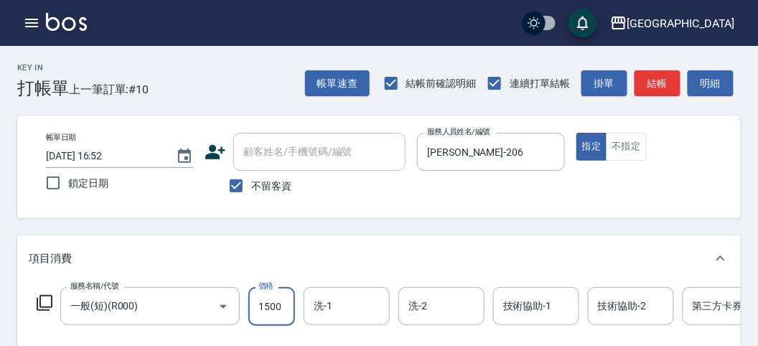
type input "1500"
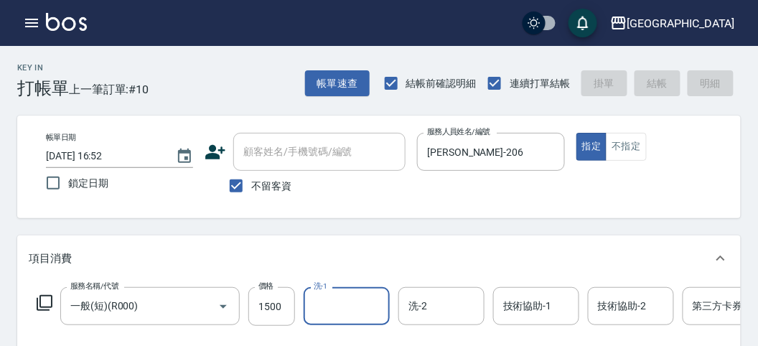
type input "[DATE] 17:39"
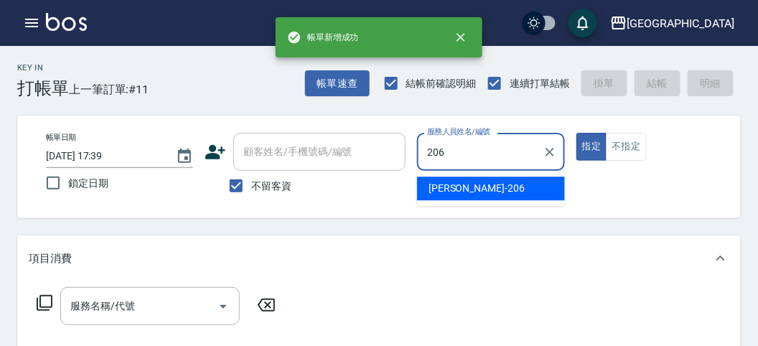
type input "[PERSON_NAME]-206"
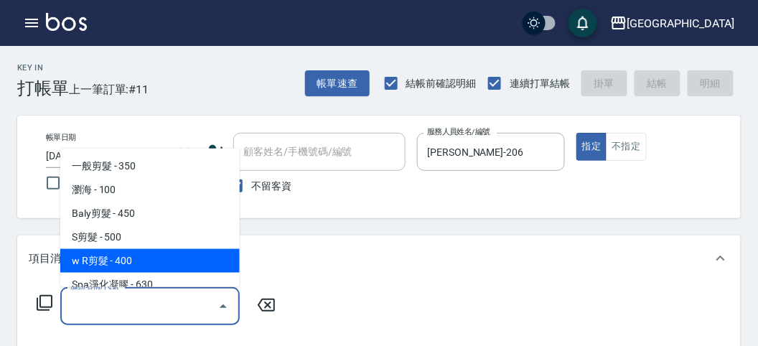
type input "w R剪髮(C011)"
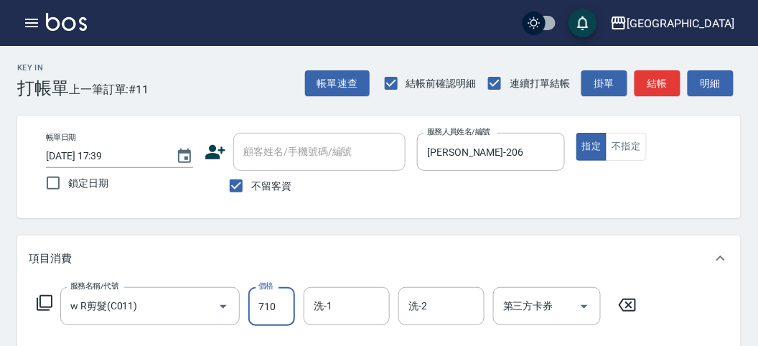
scroll to position [0, 0]
click at [580, 305] on icon "Open" at bounding box center [583, 306] width 17 height 17
type input "700"
click at [665, 267] on div "項目消費" at bounding box center [378, 258] width 723 height 46
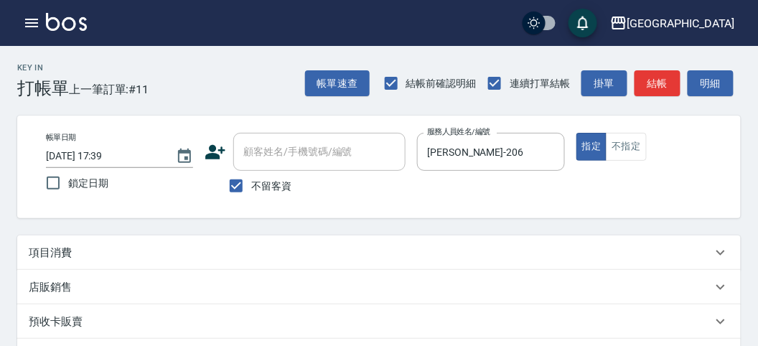
scroll to position [80, 0]
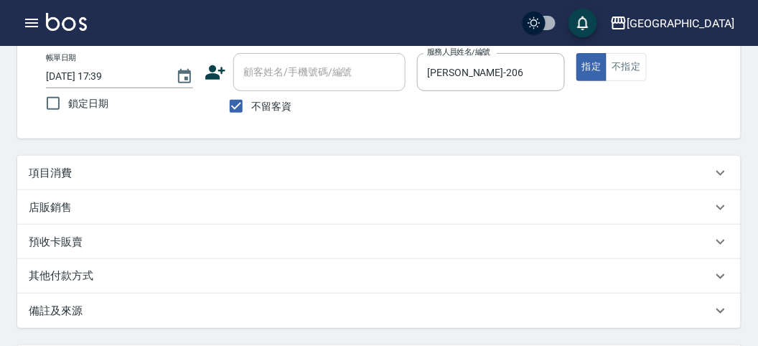
click at [582, 171] on div "項目消費" at bounding box center [370, 173] width 683 height 15
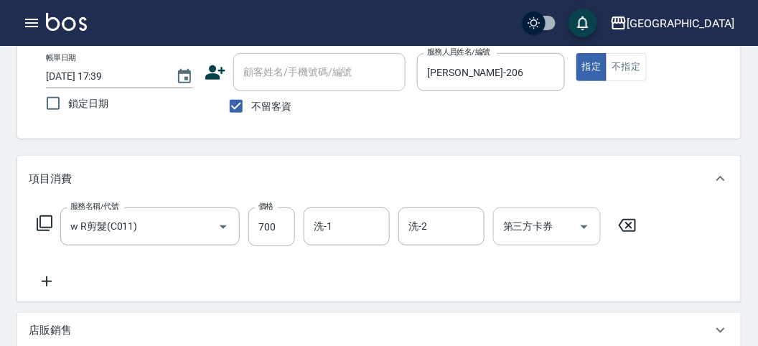
click at [542, 233] on input "第三方卡券" at bounding box center [535, 226] width 73 height 25
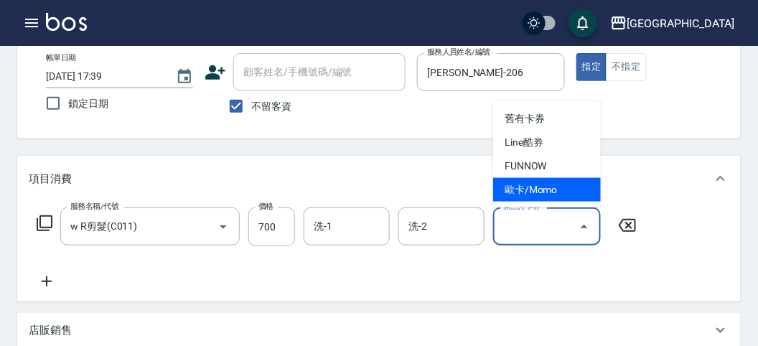
scroll to position [159, 0]
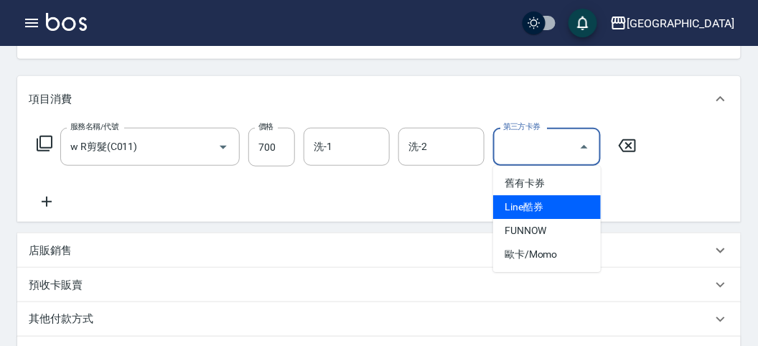
click at [660, 203] on div "服務名稱/代號 w R剪髮(C011) 服務名稱/代號 價格 700 價格 洗-1 洗-1 洗-2 洗-2 第三方卡券 第三方卡券" at bounding box center [378, 172] width 723 height 100
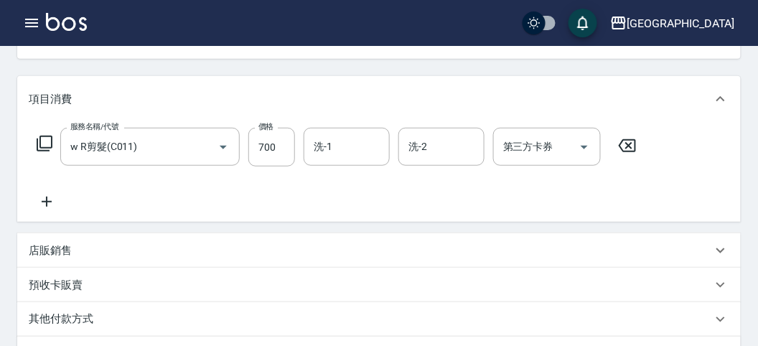
click at [626, 143] on icon at bounding box center [626, 145] width 17 height 13
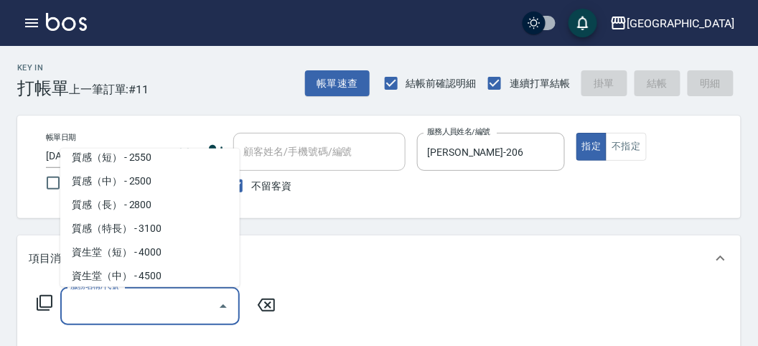
scroll to position [435, 0]
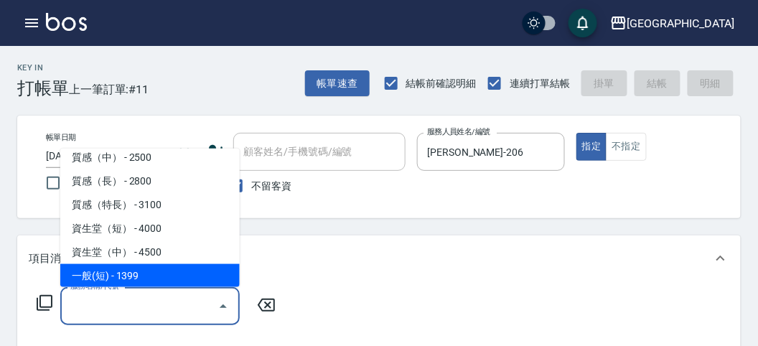
type input "一般(短)(R000)"
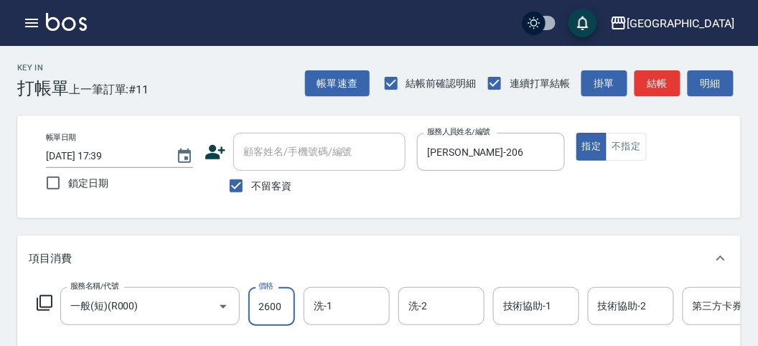
type input "2600"
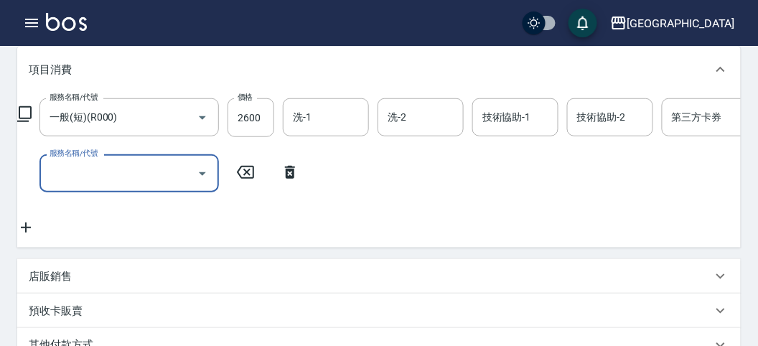
scroll to position [268, 0]
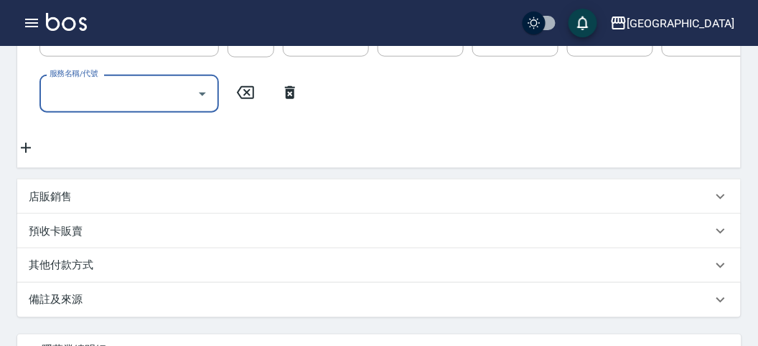
click at [263, 273] on div "其他付款方式" at bounding box center [370, 266] width 683 height 16
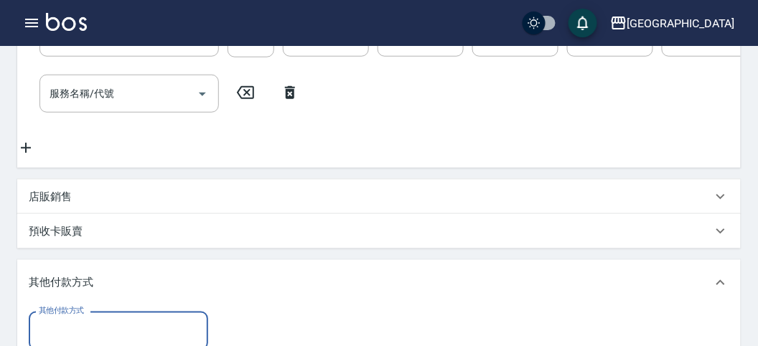
scroll to position [348, 0]
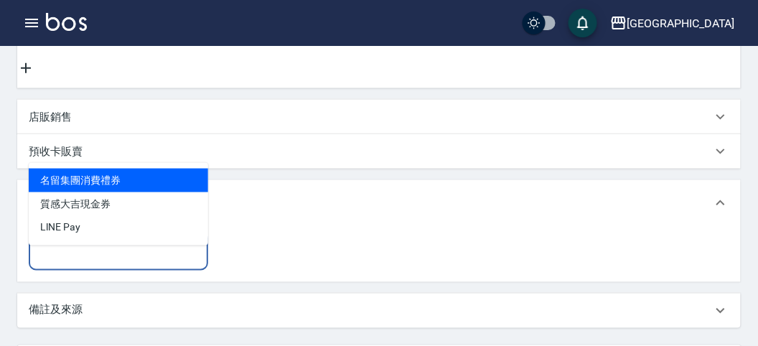
click at [175, 263] on input "其他付款方式" at bounding box center [118, 250] width 166 height 25
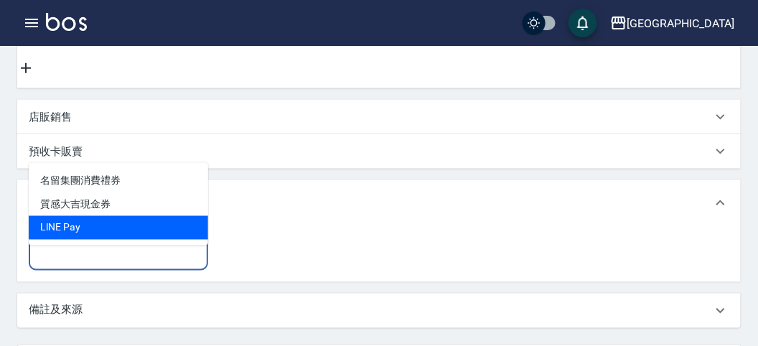
click at [135, 231] on span "LlNE Pay" at bounding box center [118, 228] width 179 height 24
type input "LlNE Pay"
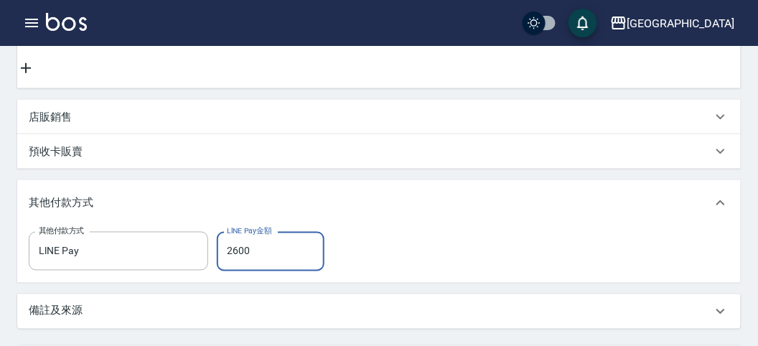
type input "2600"
type input "[DATE] 17:42"
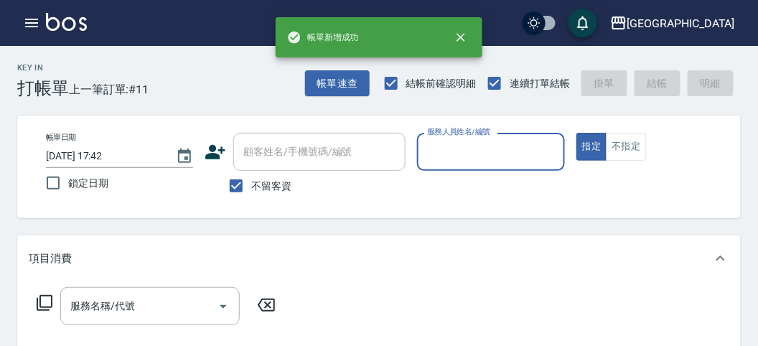
scroll to position [0, 0]
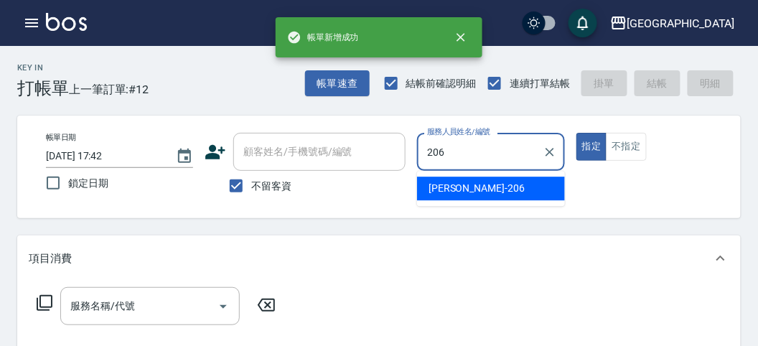
type input "[PERSON_NAME]-206"
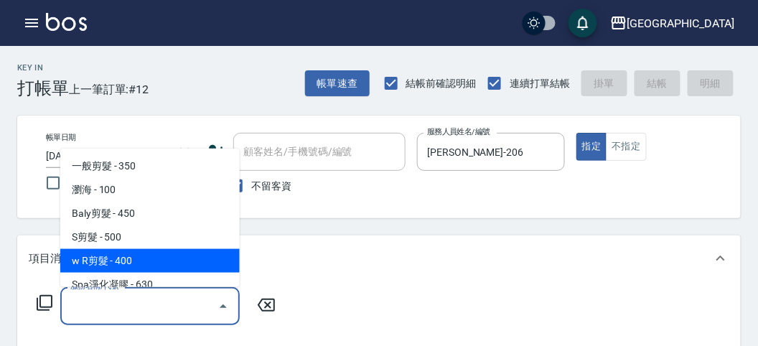
type input "w R剪髮(C011)"
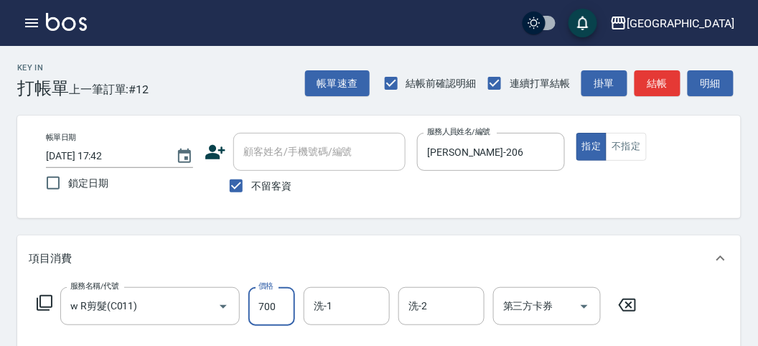
type input "700"
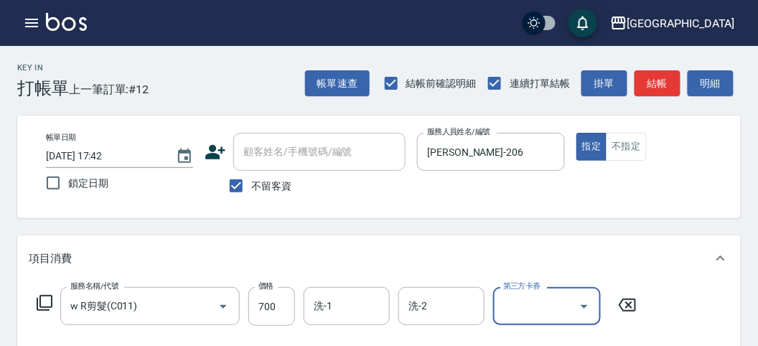
scroll to position [80, 0]
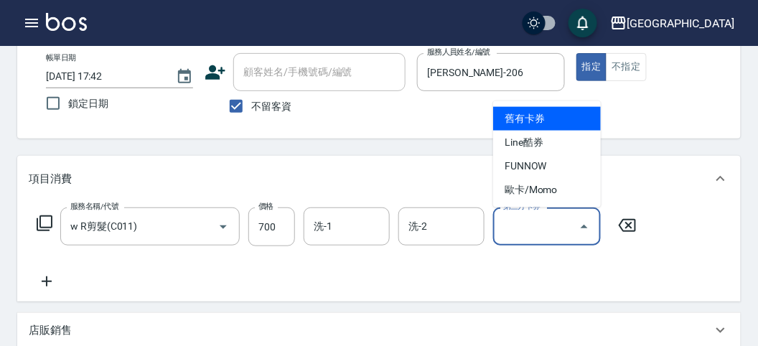
click at [549, 231] on input "第三方卡券" at bounding box center [535, 226] width 73 height 25
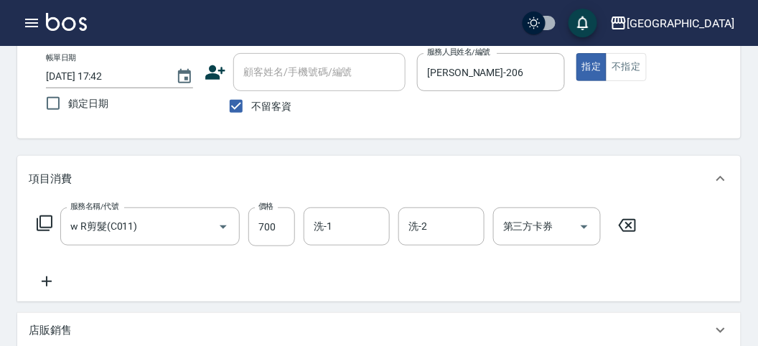
click at [506, 292] on div "服務名稱/代號 w R剪髮(C011) 服務名稱/代號 價格 700 價格 洗-1 洗-1 洗-2 洗-2 第三方卡券 第三方卡券" at bounding box center [378, 252] width 723 height 100
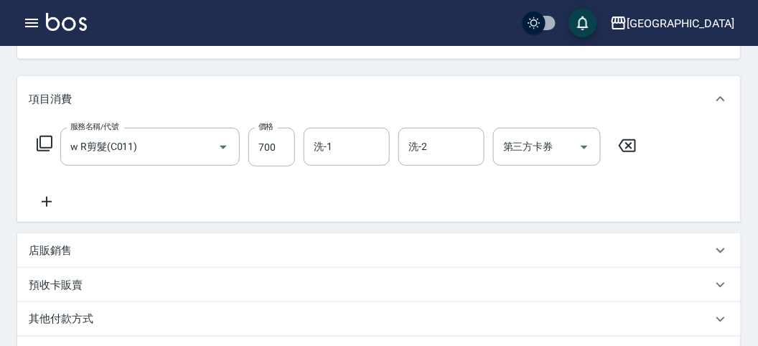
scroll to position [239, 0]
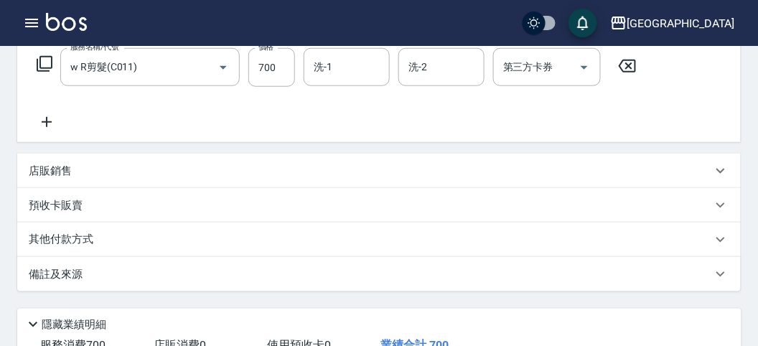
click at [165, 240] on div "其他付款方式" at bounding box center [370, 240] width 683 height 16
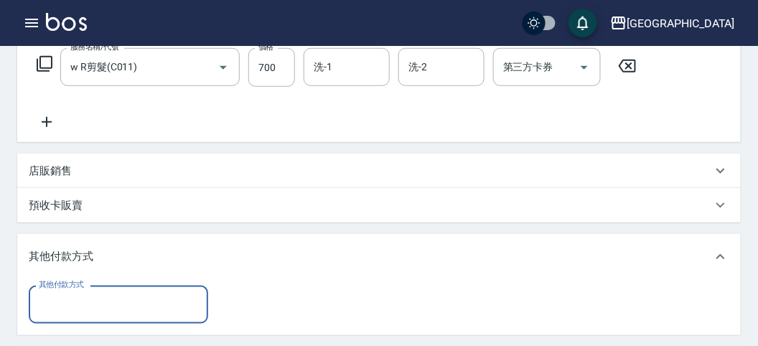
scroll to position [0, 0]
click at [164, 282] on div "其他付款方式 其他付款方式" at bounding box center [378, 307] width 723 height 55
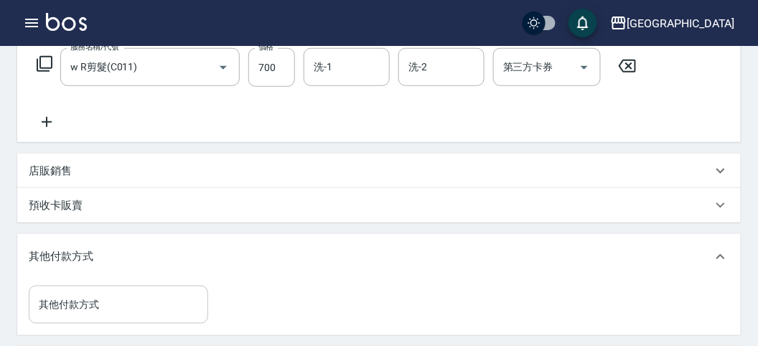
click at [169, 311] on input "其他付款方式" at bounding box center [118, 304] width 166 height 25
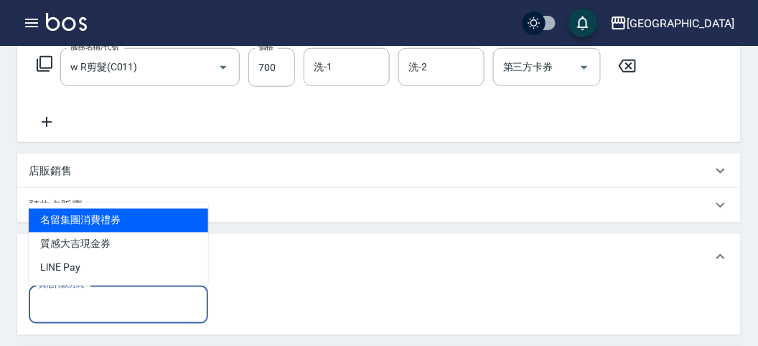
click at [173, 208] on ul "名留集團消費禮券 質感大吉現金券 LlNE Pay" at bounding box center [118, 244] width 179 height 83
click at [170, 217] on span "名留集團消費禮券" at bounding box center [118, 221] width 179 height 24
type input "名留集團消費禮券"
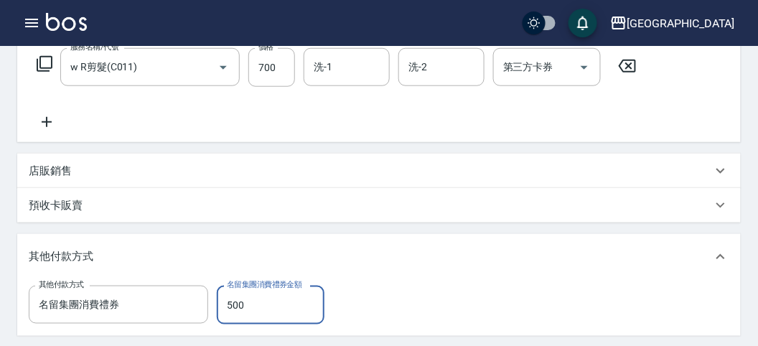
type input "500"
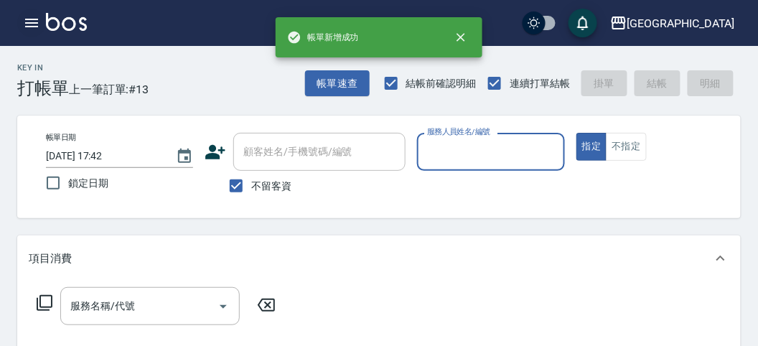
click at [27, 19] on icon "button" at bounding box center [31, 23] width 13 height 9
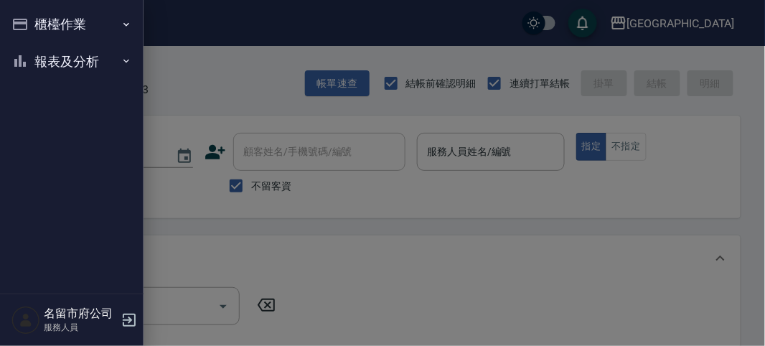
click at [27, 19] on button "櫃檯作業" at bounding box center [72, 24] width 132 height 37
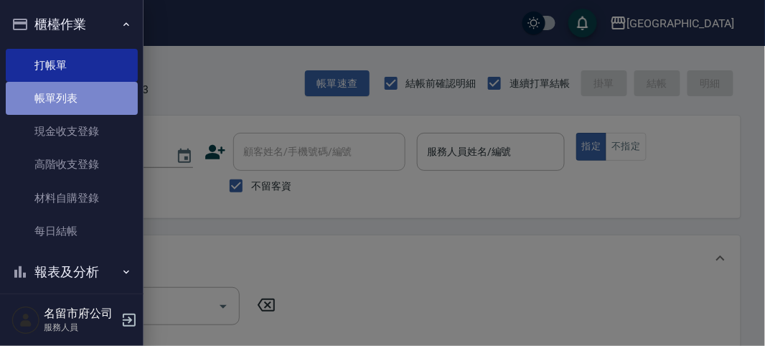
click at [83, 97] on link "帳單列表" at bounding box center [72, 98] width 132 height 33
click at [77, 97] on link "帳單列表" at bounding box center [72, 98] width 132 height 33
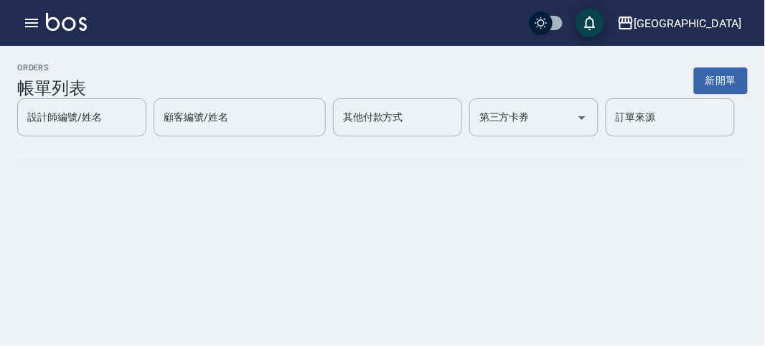
click at [60, 94] on h3 "帳單列表" at bounding box center [51, 88] width 69 height 20
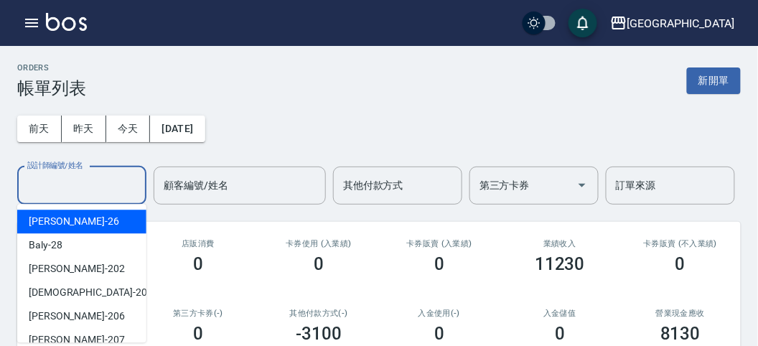
click at [106, 187] on input "設計師編號/姓名" at bounding box center [82, 185] width 116 height 25
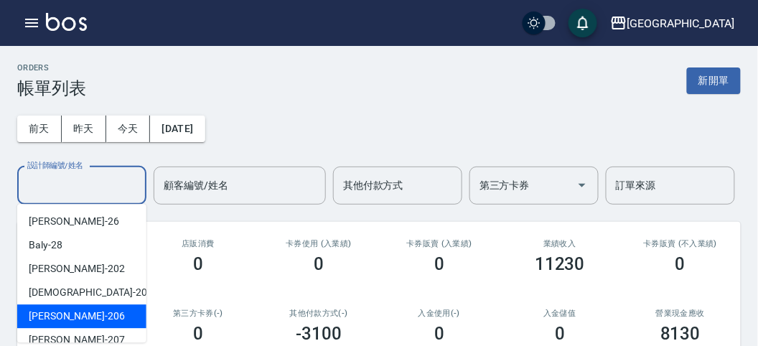
click at [99, 314] on div "[PERSON_NAME] -206" at bounding box center [81, 316] width 129 height 24
type input "[PERSON_NAME]-206"
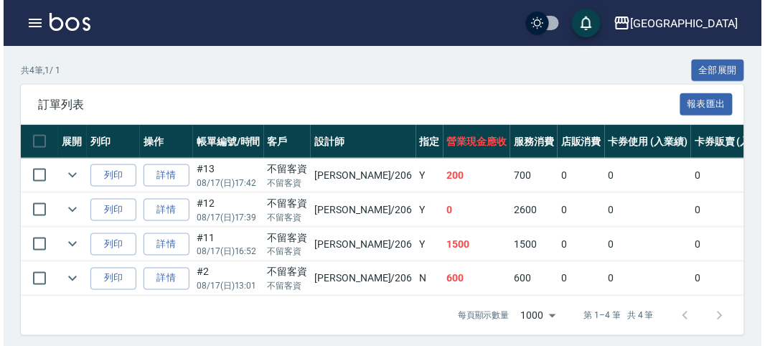
scroll to position [159, 0]
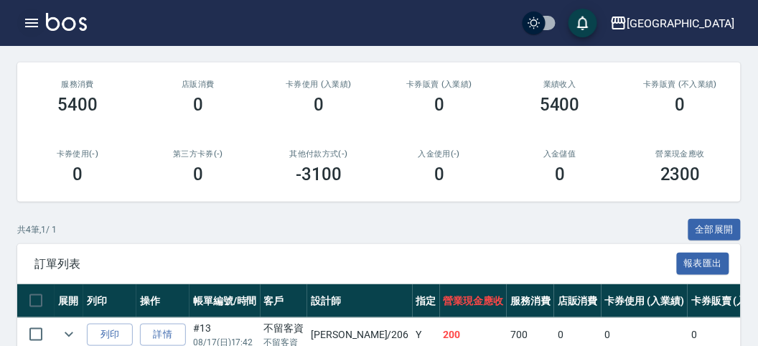
click at [25, 23] on icon "button" at bounding box center [31, 23] width 13 height 9
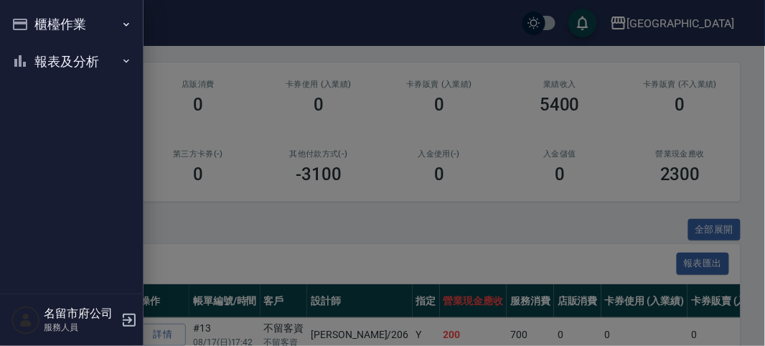
click at [25, 23] on button "櫃檯作業" at bounding box center [72, 24] width 132 height 37
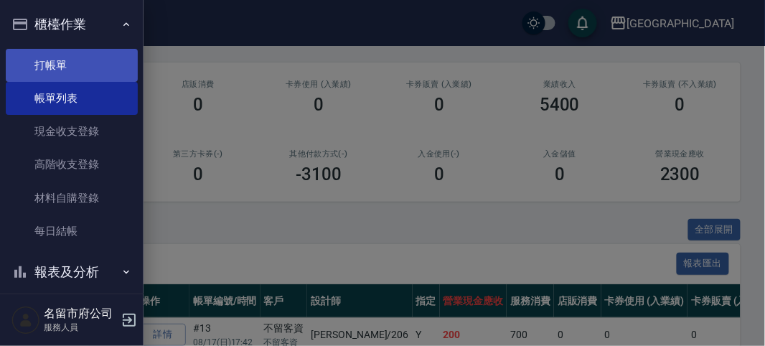
click at [44, 64] on link "打帳單" at bounding box center [72, 65] width 132 height 33
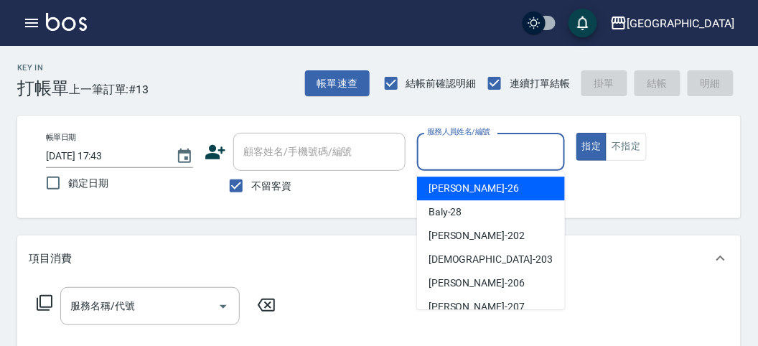
click at [477, 153] on input "服務人員姓名/編號" at bounding box center [490, 151] width 134 height 25
click at [504, 189] on div "[PERSON_NAME] -26" at bounding box center [491, 188] width 148 height 24
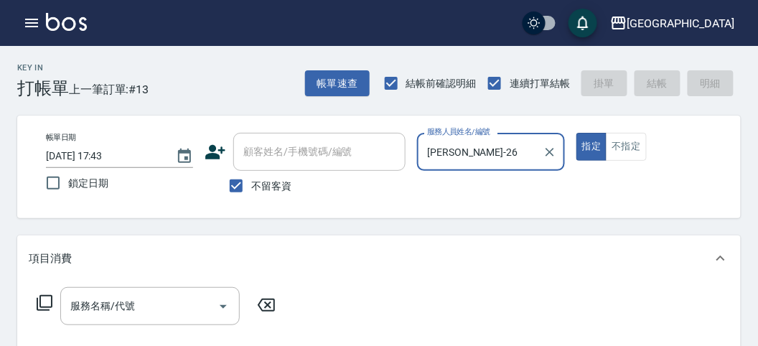
click at [486, 155] on input "[PERSON_NAME]-26" at bounding box center [479, 151] width 113 height 25
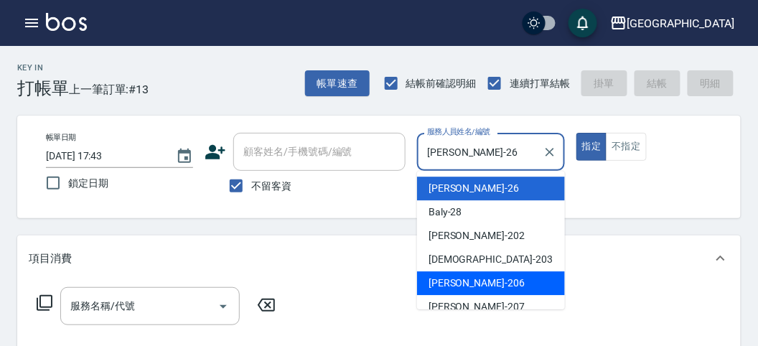
scroll to position [80, 0]
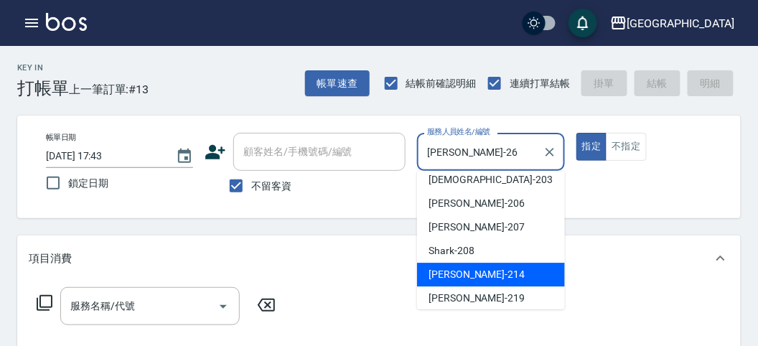
click at [481, 282] on div "小雲 -214" at bounding box center [491, 275] width 148 height 24
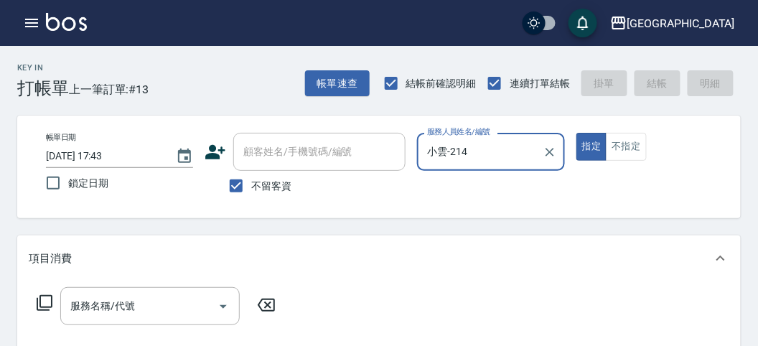
click at [476, 159] on input "小雲-214" at bounding box center [479, 151] width 113 height 25
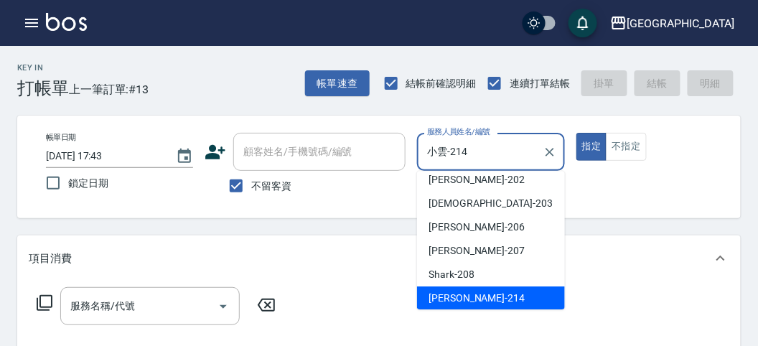
scroll to position [110, 0]
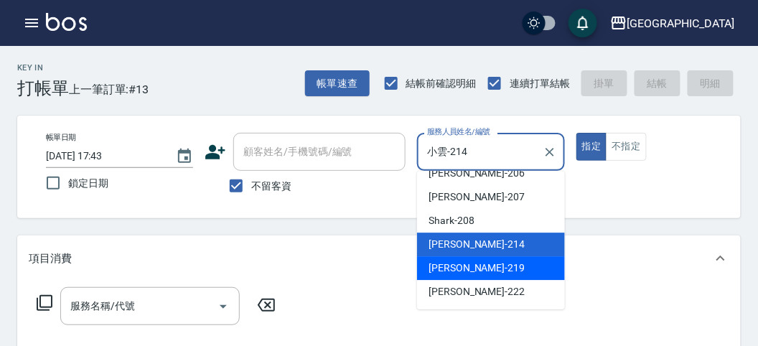
click at [476, 263] on span "[PERSON_NAME] -219" at bounding box center [476, 267] width 96 height 15
type input "[PERSON_NAME]-219"
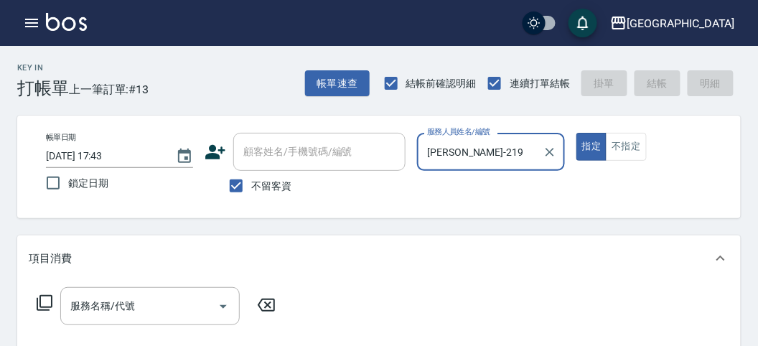
click at [41, 302] on icon at bounding box center [44, 302] width 17 height 17
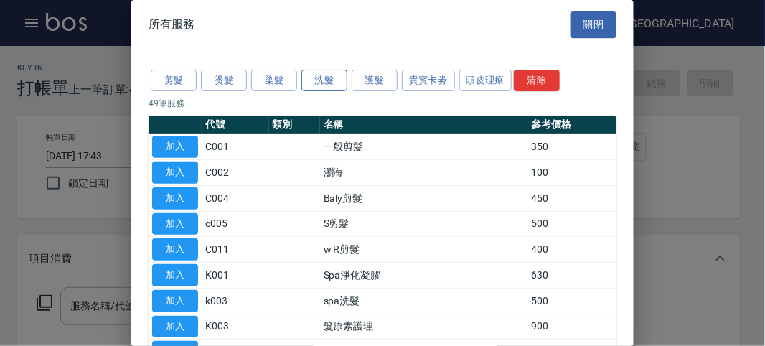
click at [323, 72] on button "洗髮" at bounding box center [324, 81] width 46 height 22
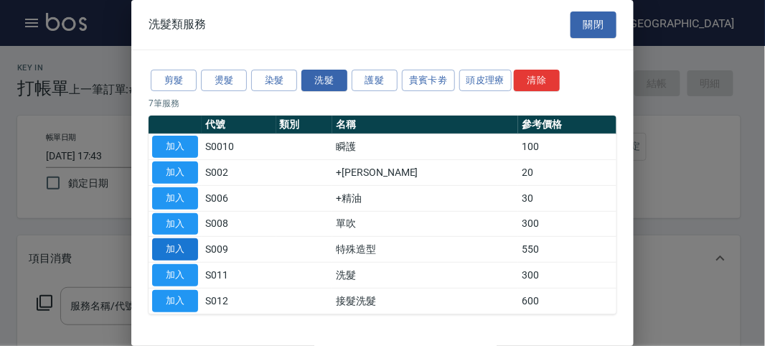
click at [178, 257] on button "加入" at bounding box center [175, 249] width 46 height 22
type input "特殊造型(S009)"
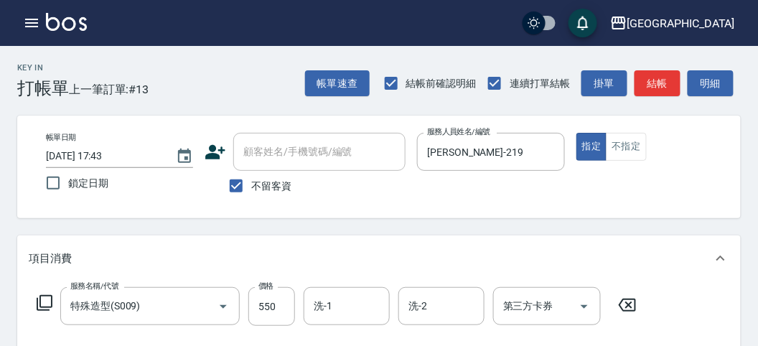
click at [48, 301] on icon at bounding box center [44, 302] width 17 height 17
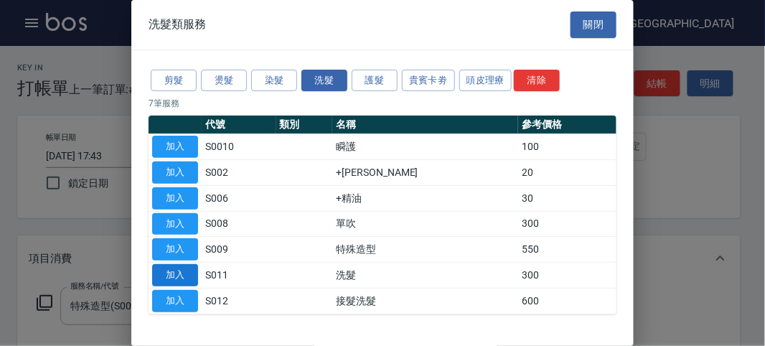
click at [174, 269] on button "加入" at bounding box center [175, 275] width 46 height 22
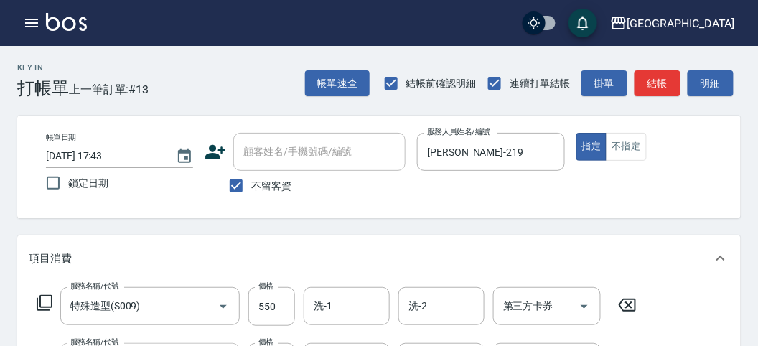
scroll to position [159, 0]
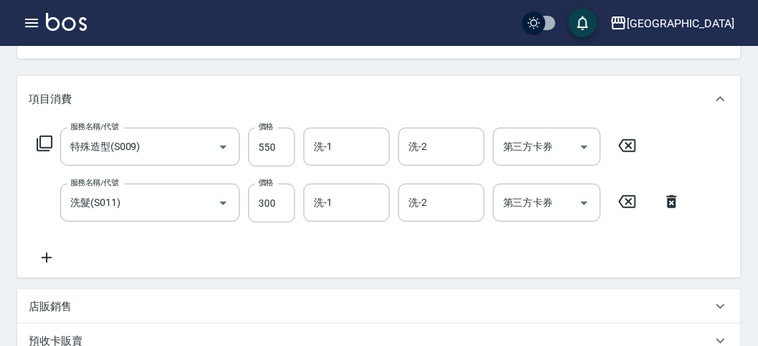
click at [637, 151] on icon at bounding box center [627, 145] width 36 height 17
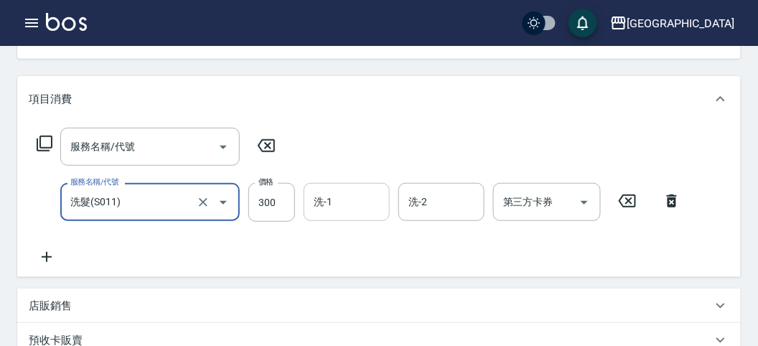
click at [357, 209] on input "洗-1" at bounding box center [346, 201] width 73 height 25
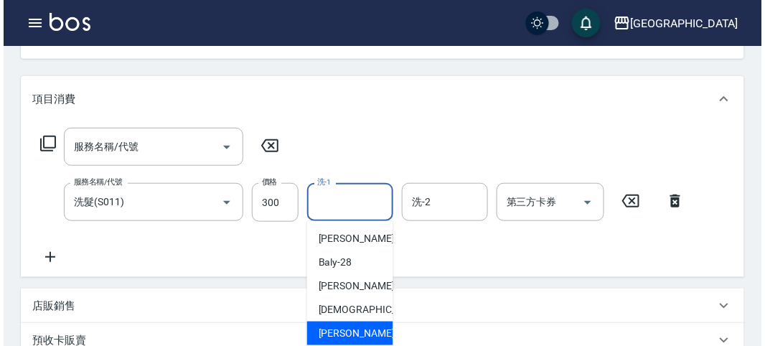
scroll to position [475, 0]
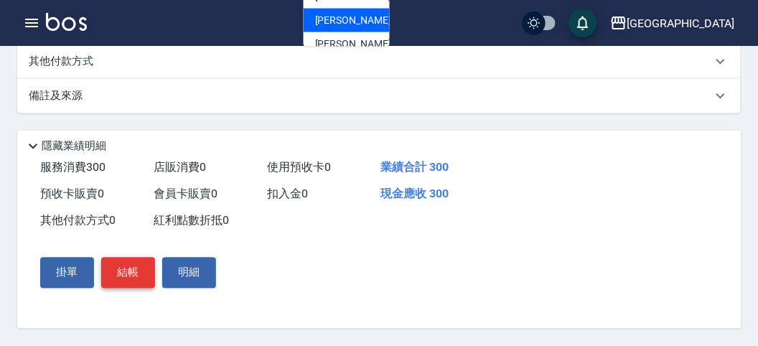
click at [115, 270] on button "結帳" at bounding box center [128, 273] width 54 height 30
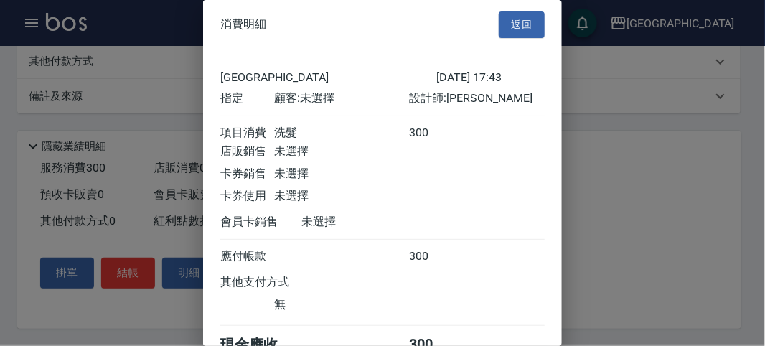
scroll to position [80, 0]
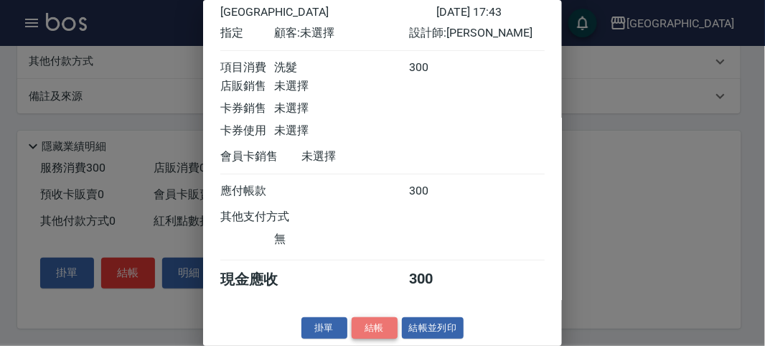
click at [357, 323] on button "結帳" at bounding box center [375, 328] width 46 height 22
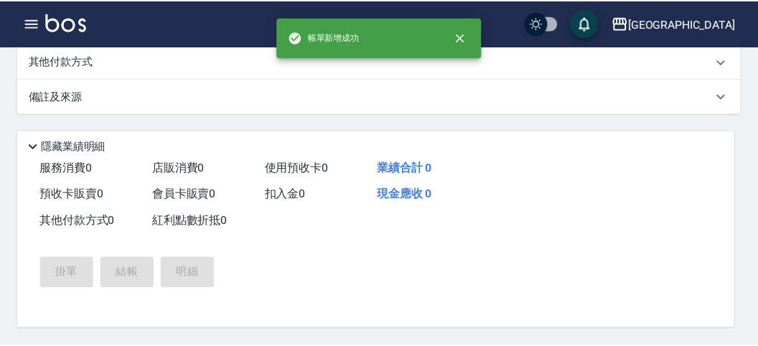
scroll to position [0, 0]
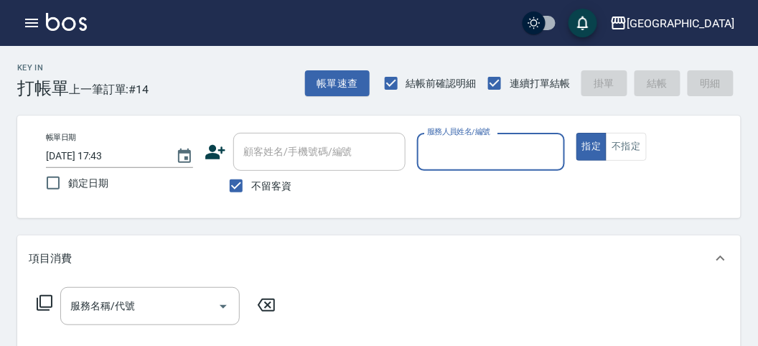
click at [520, 159] on input "服務人員姓名/編號" at bounding box center [490, 151] width 134 height 25
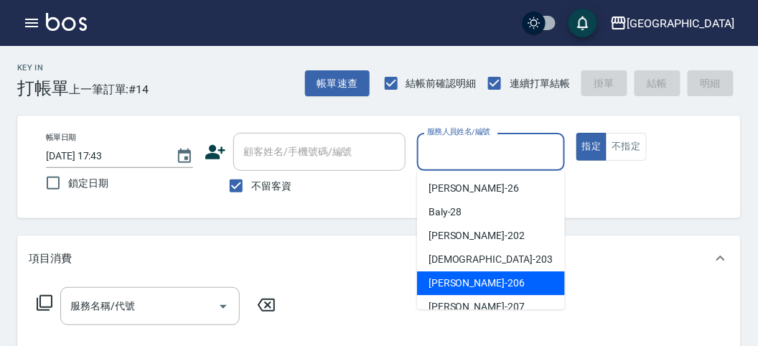
scroll to position [110, 0]
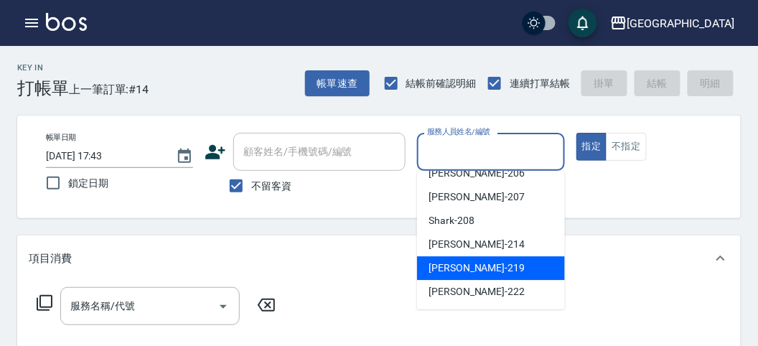
drag, startPoint x: 482, startPoint y: 270, endPoint x: 450, endPoint y: 288, distance: 37.3
click at [480, 270] on div "[PERSON_NAME] -219" at bounding box center [491, 268] width 148 height 24
type input "[PERSON_NAME]-219"
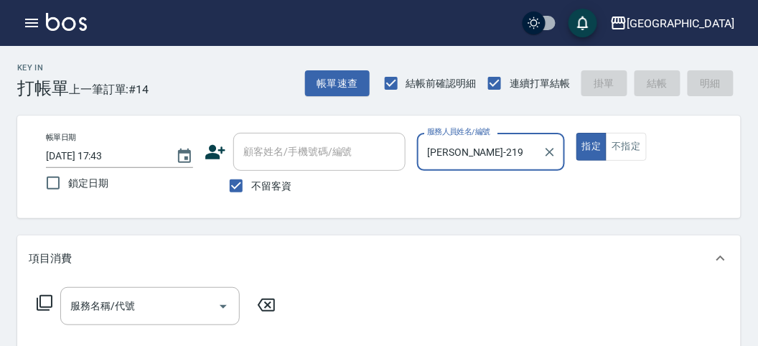
click at [47, 299] on icon at bounding box center [44, 302] width 17 height 17
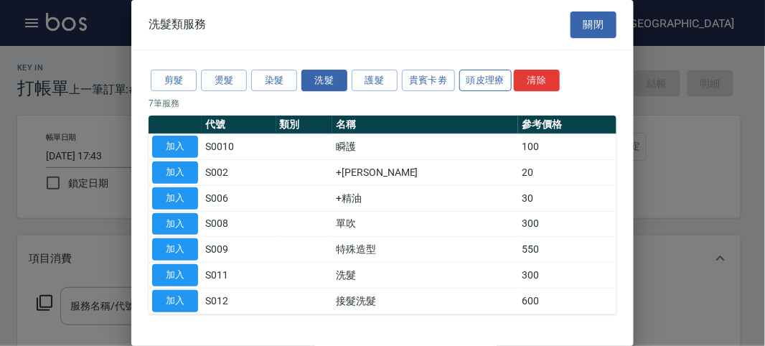
click at [476, 72] on button "頭皮理療" at bounding box center [485, 81] width 53 height 22
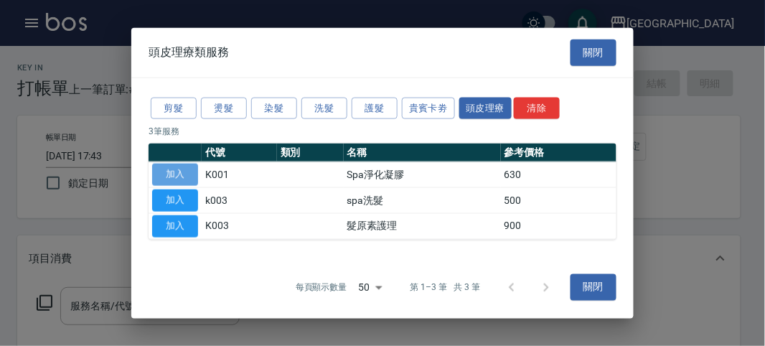
click at [192, 174] on button "加入" at bounding box center [175, 175] width 46 height 22
type input "Spa淨化凝膠(K001)"
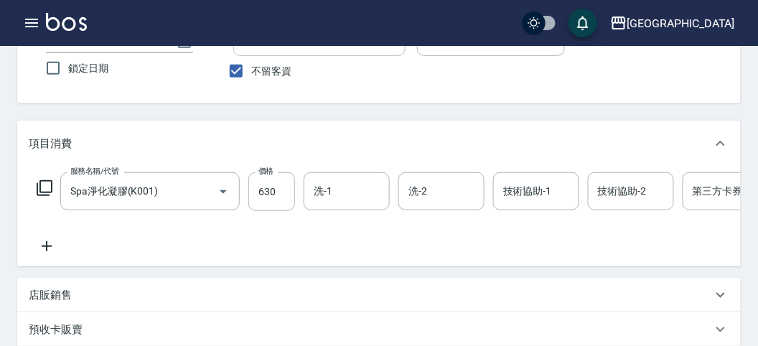
scroll to position [0, 0]
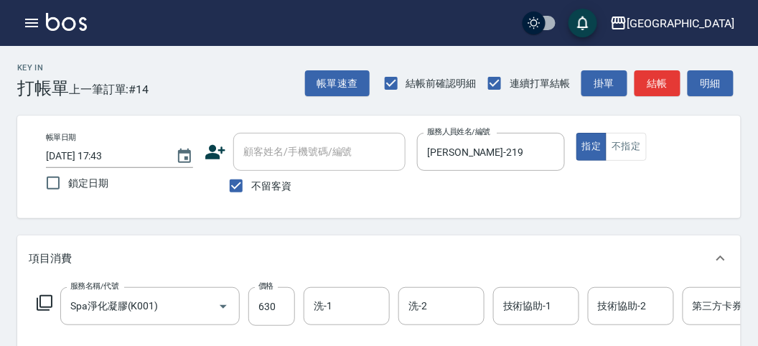
drag, startPoint x: 361, startPoint y: 187, endPoint x: 356, endPoint y: 219, distance: 32.7
click at [359, 198] on div "不留客資" at bounding box center [304, 186] width 201 height 30
click at [311, 313] on input "洗-1" at bounding box center [346, 305] width 73 height 25
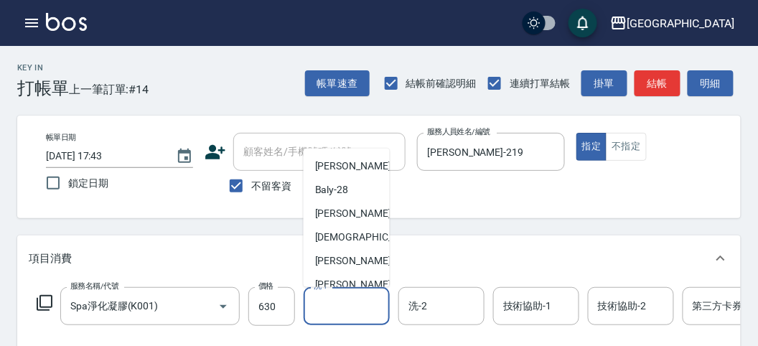
scroll to position [110, 0]
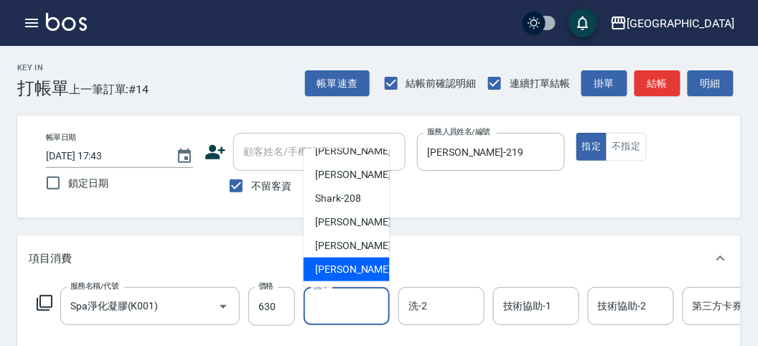
click at [320, 265] on span "[PERSON_NAME] -222" at bounding box center [363, 269] width 96 height 15
type input "[PERSON_NAME]-222"
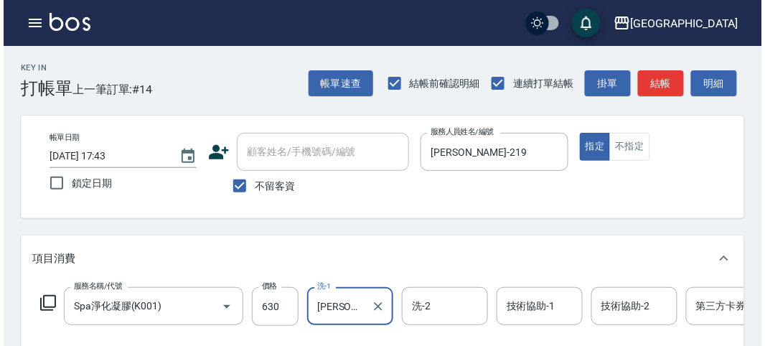
scroll to position [433, 0]
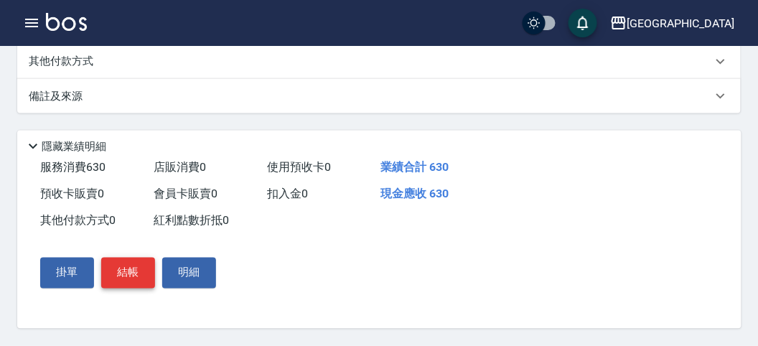
click at [130, 270] on button "結帳" at bounding box center [128, 273] width 54 height 30
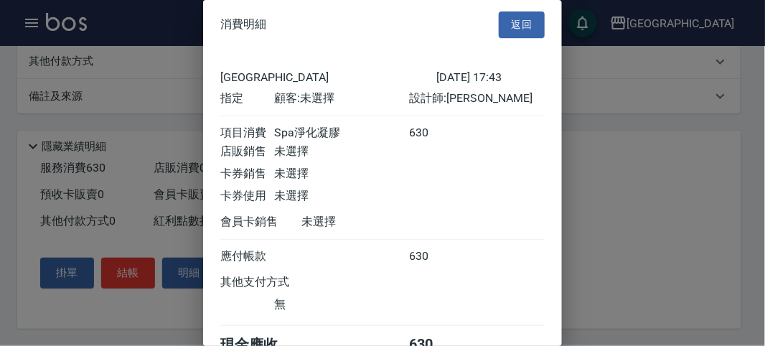
scroll to position [80, 0]
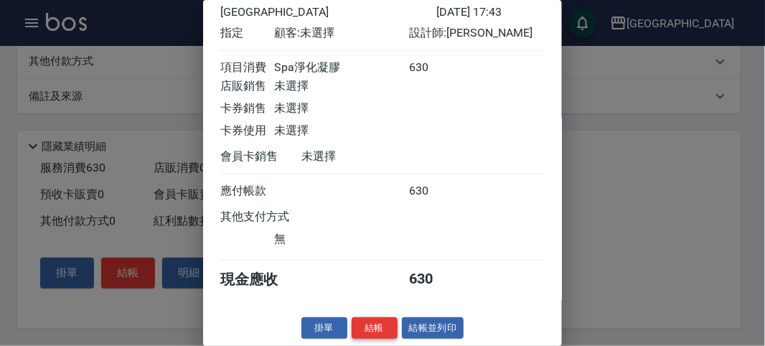
click at [374, 331] on button "結帳" at bounding box center [375, 328] width 46 height 22
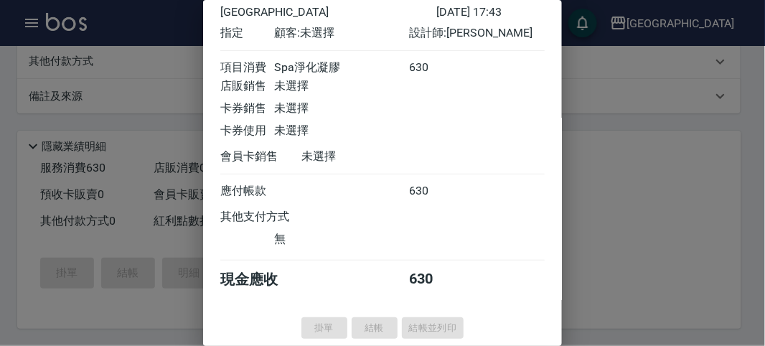
type input "[DATE] 17:44"
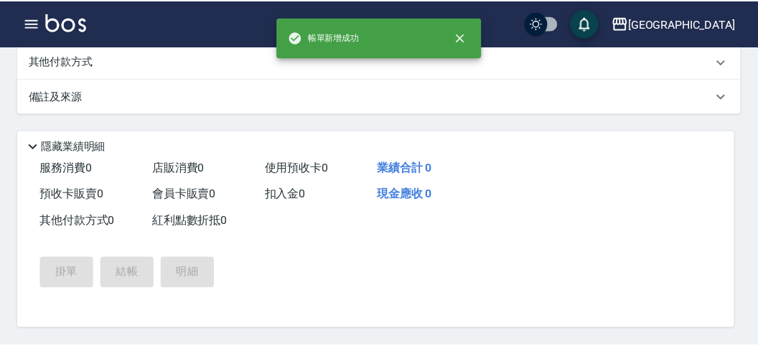
scroll to position [0, 0]
